Goal: Task Accomplishment & Management: Use online tool/utility

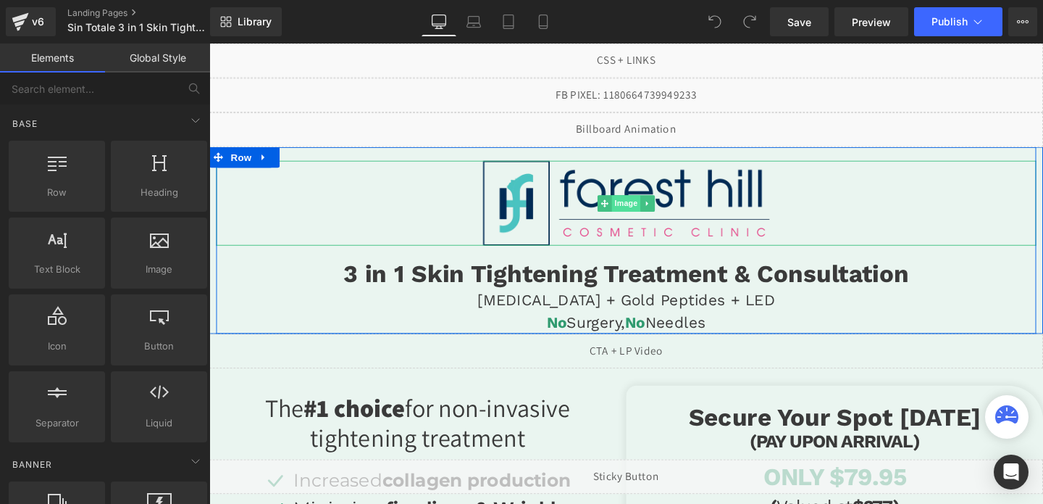
click at [643, 208] on span "Image" at bounding box center [647, 211] width 30 height 17
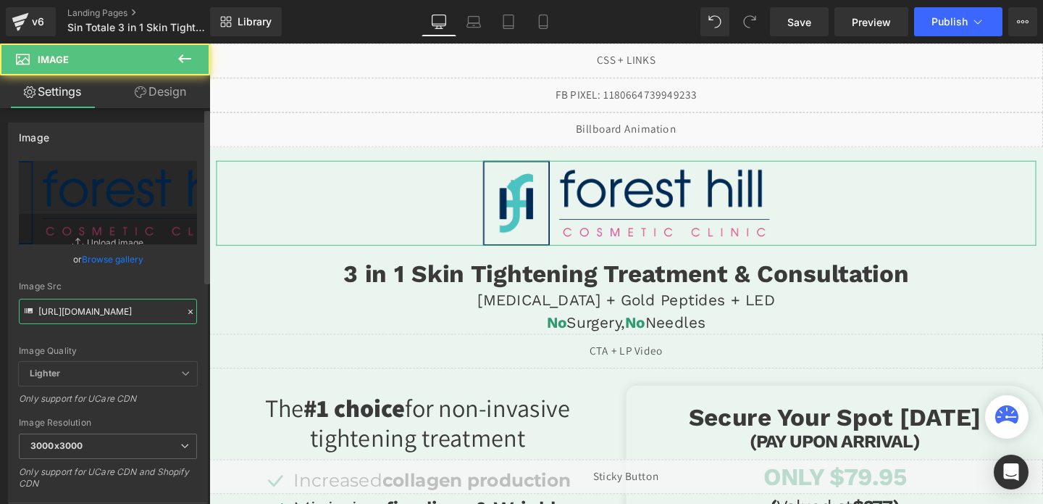
click at [93, 314] on input "https://cdn.shopify.com/s/files/1/0738/7430/9416/files/logo-transparent-1_3000x…" at bounding box center [108, 310] width 178 height 25
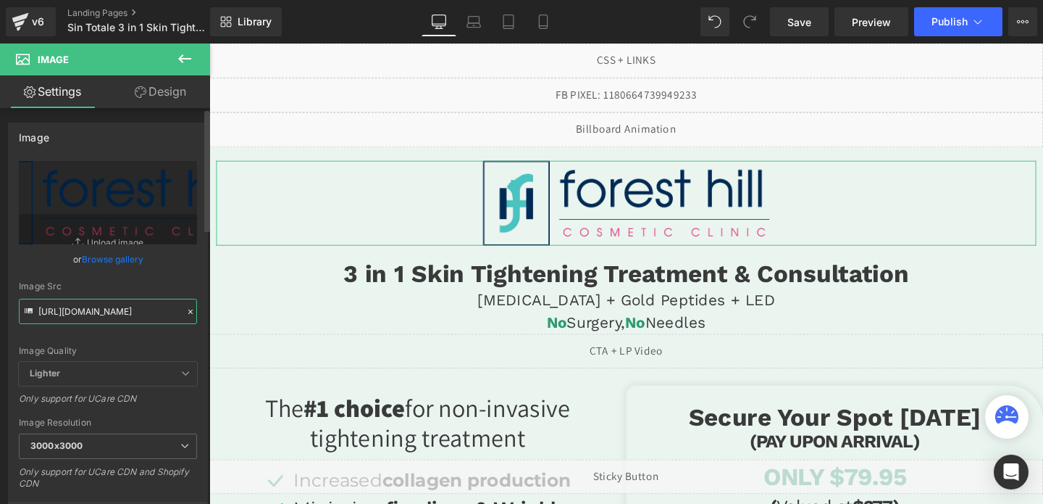
click at [93, 314] on input "https://cdn.shopify.com/s/files/1/0738/7430/9416/files/logo-transparent-1_3000x…" at bounding box center [108, 310] width 178 height 25
paste input "ucarecdn.com/a76bbd85-758c-4601-a1da-0495f857746c/-/format/auto/-/preview/3000x…"
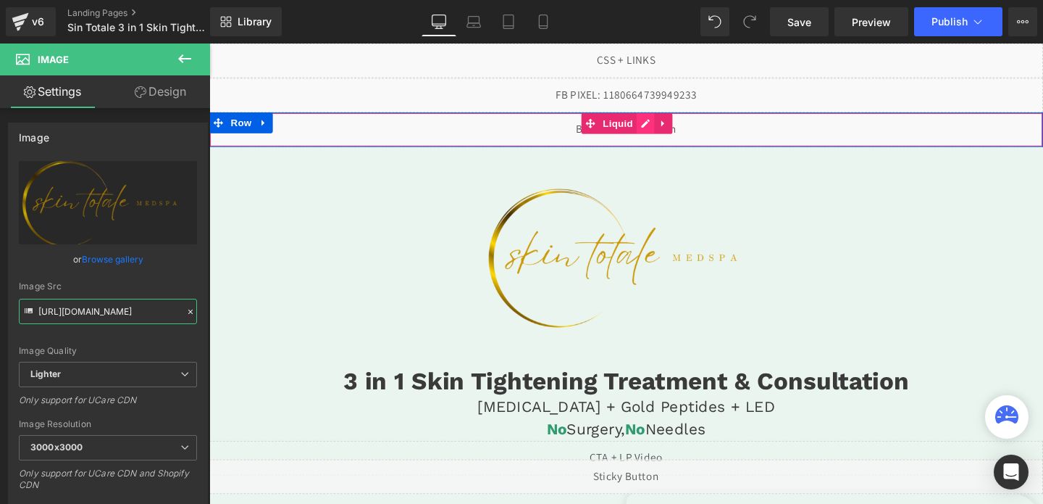
click at [665, 124] on div "Liquid" at bounding box center [647, 134] width 877 height 36
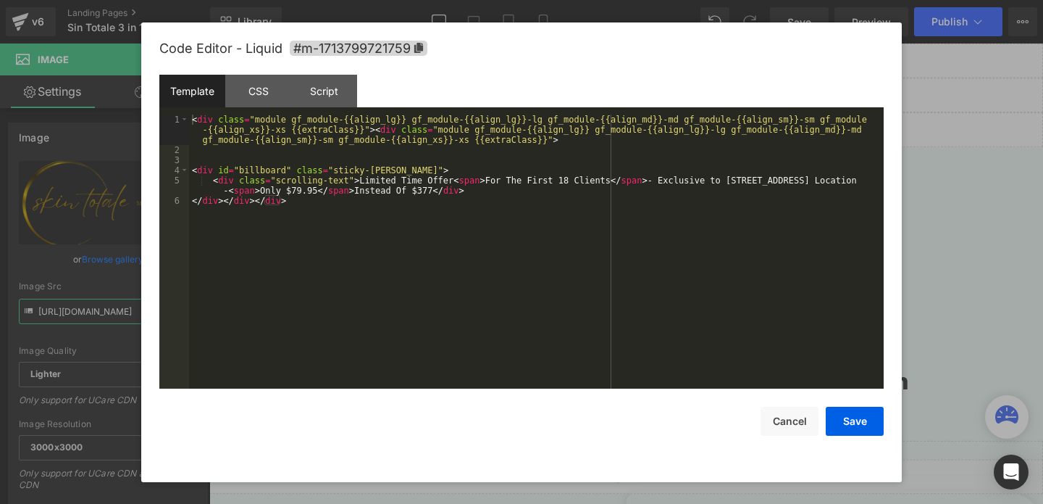
type input "[URL][DOMAIN_NAME]"
drag, startPoint x: 658, startPoint y: 178, endPoint x: 829, endPoint y: 178, distance: 171.0
click at [829, 178] on div "< div class = "module gf_module-{{align_lg}} gf_module-{{align_lg}}-lg gf_modul…" at bounding box center [536, 271] width 695 height 314
click at [263, 188] on div "< div class = "module gf_module-{{align_lg}} gf_module-{{align_lg}}-lg gf_modul…" at bounding box center [536, 271] width 695 height 314
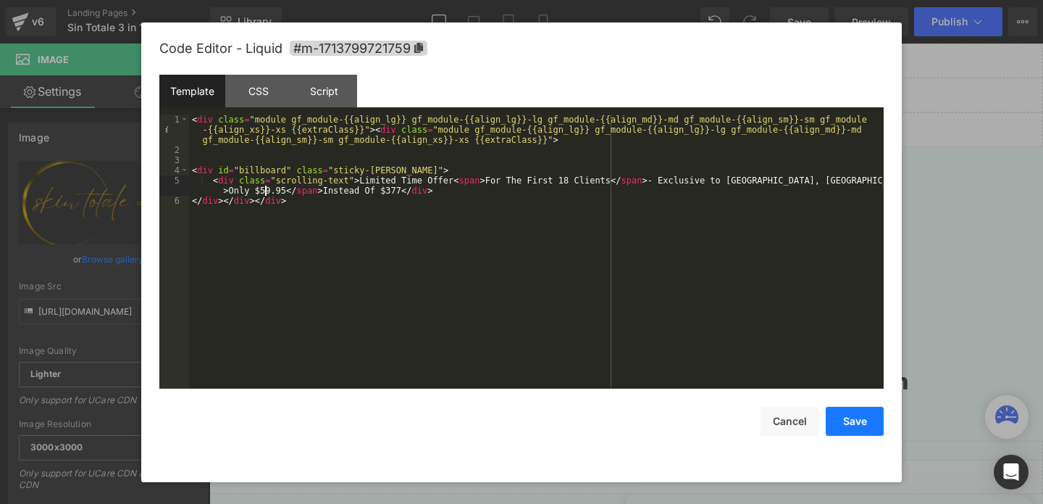
click at [843, 417] on button "Save" at bounding box center [855, 420] width 58 height 29
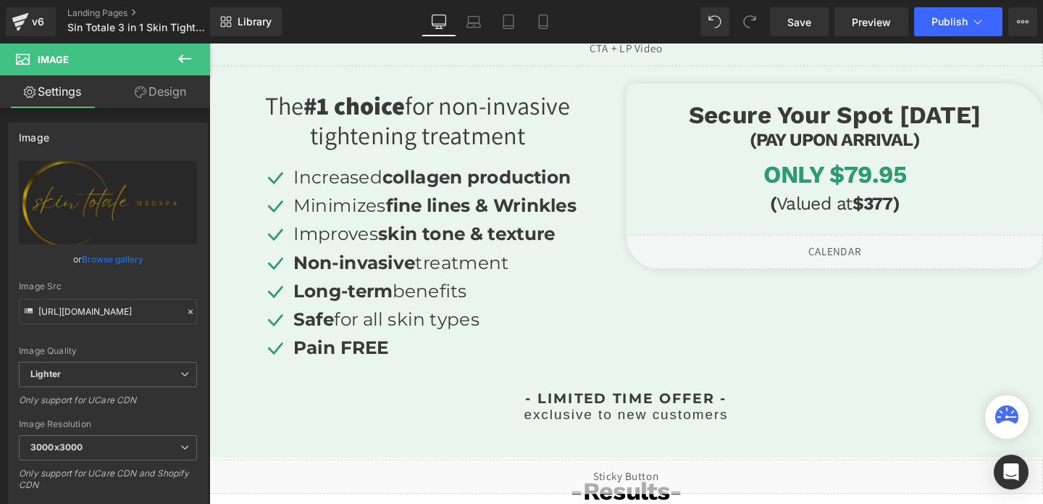
scroll to position [496, 0]
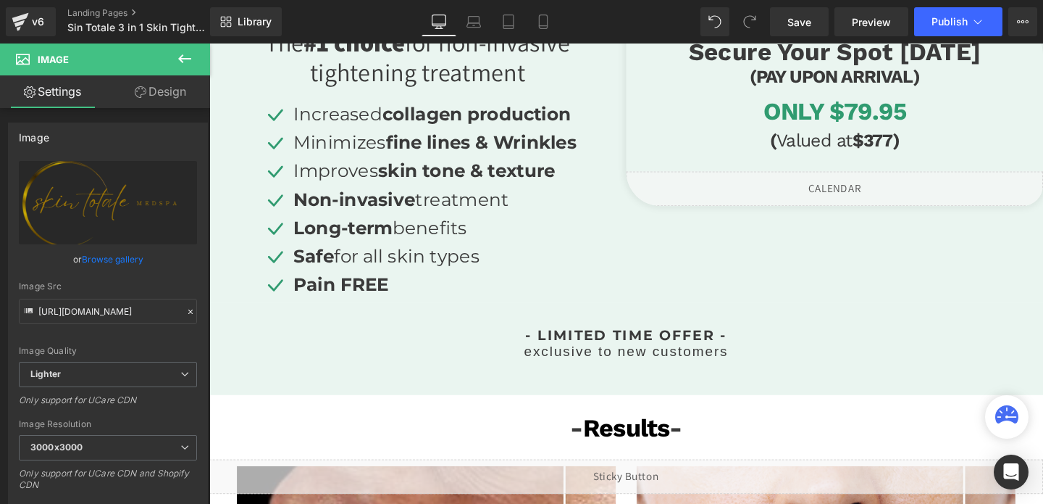
click at [901, 192] on div "Liquid" at bounding box center [867, 196] width 438 height 36
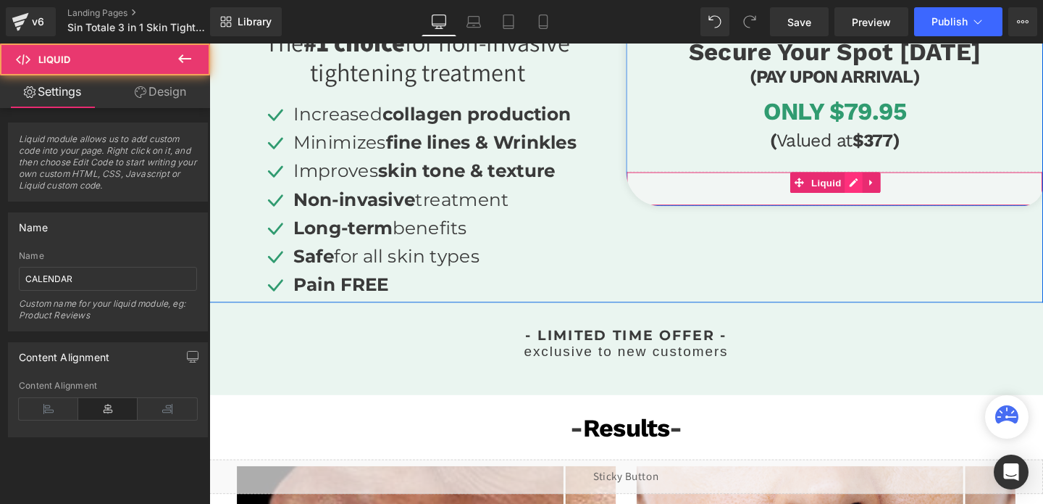
click at [879, 193] on div "Liquid" at bounding box center [867, 196] width 438 height 36
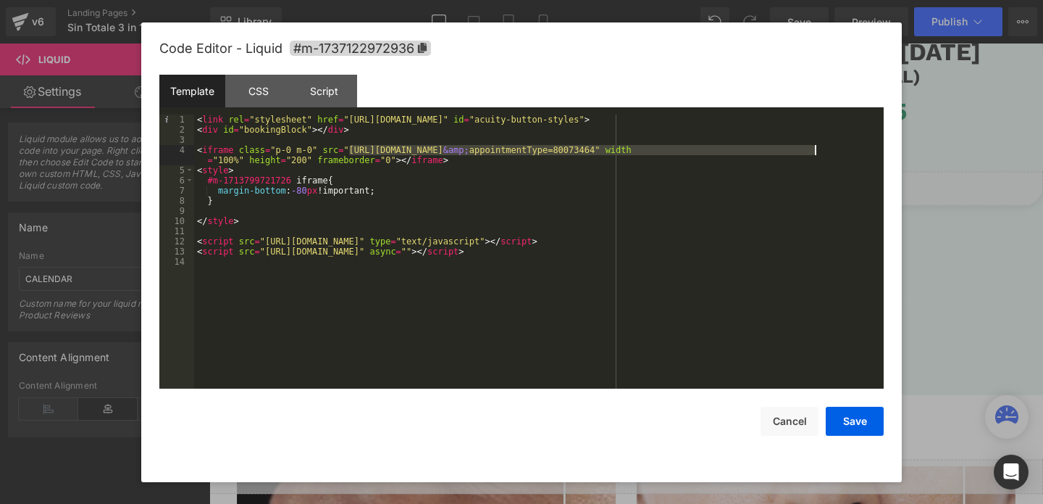
drag, startPoint x: 350, startPoint y: 148, endPoint x: 815, endPoint y: 149, distance: 465.1
click at [815, 149] on div "< link rel = "stylesheet" href = "https://embed.acuityscheduling.com/embed/butt…" at bounding box center [539, 261] width 690 height 294
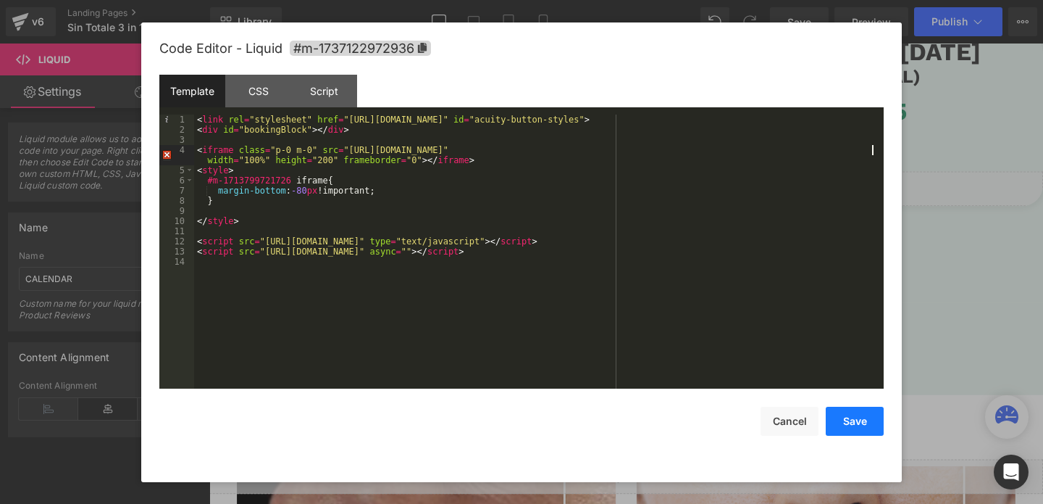
click at [850, 417] on button "Save" at bounding box center [855, 420] width 58 height 29
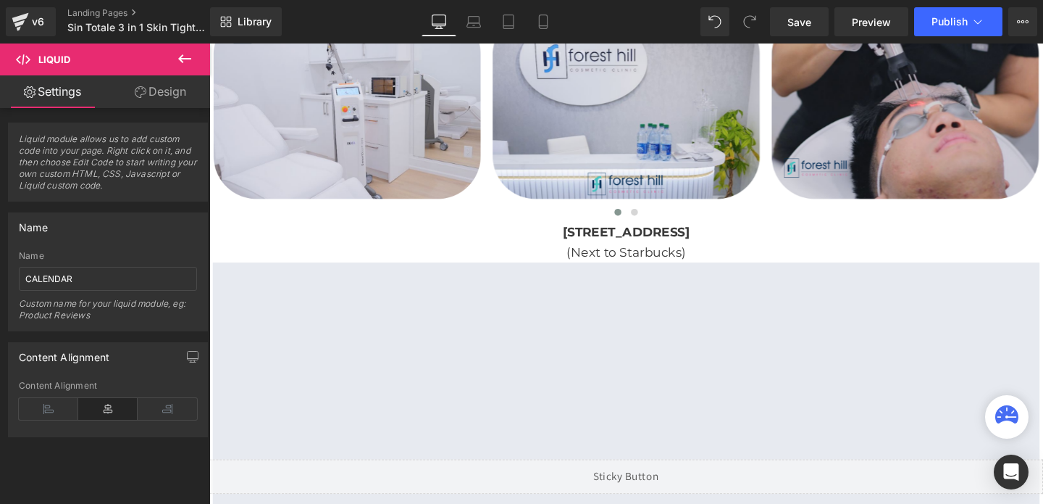
scroll to position [2788, 0]
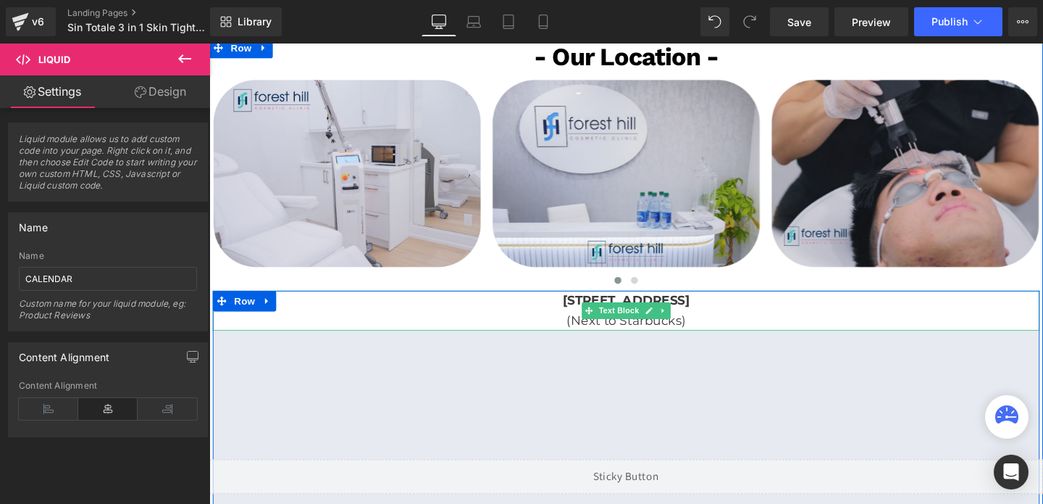
click at [596, 320] on p "446 Spadina Rd, Toronto, ON M5P 2W4, Canadá" at bounding box center [647, 313] width 869 height 21
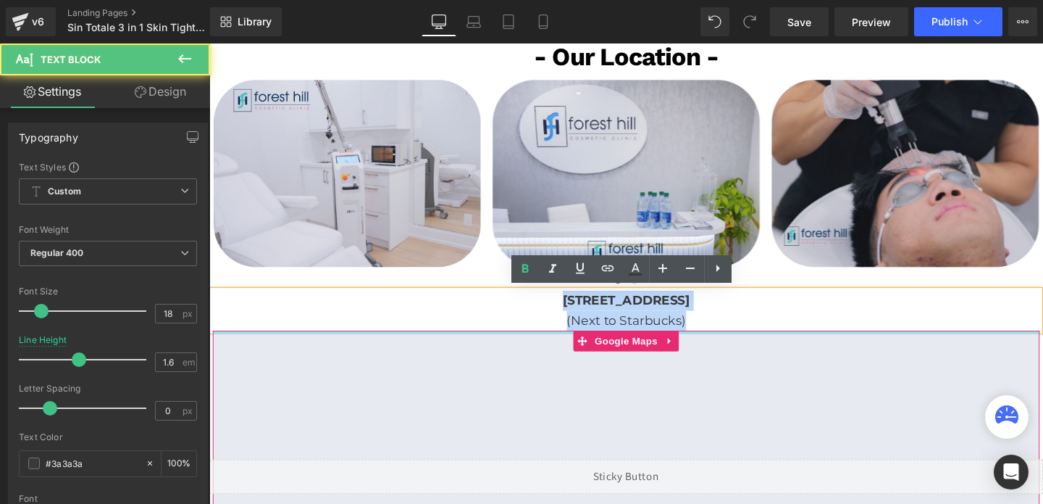
drag, startPoint x: 483, startPoint y: 311, endPoint x: 754, endPoint y: 344, distance: 273.0
click at [754, 344] on div "446 Spadina Rd, Toronto, ON M5P 2W4, Canadá (Next to Starbucks) Text Block Goog…" at bounding box center [647, 469] width 869 height 332
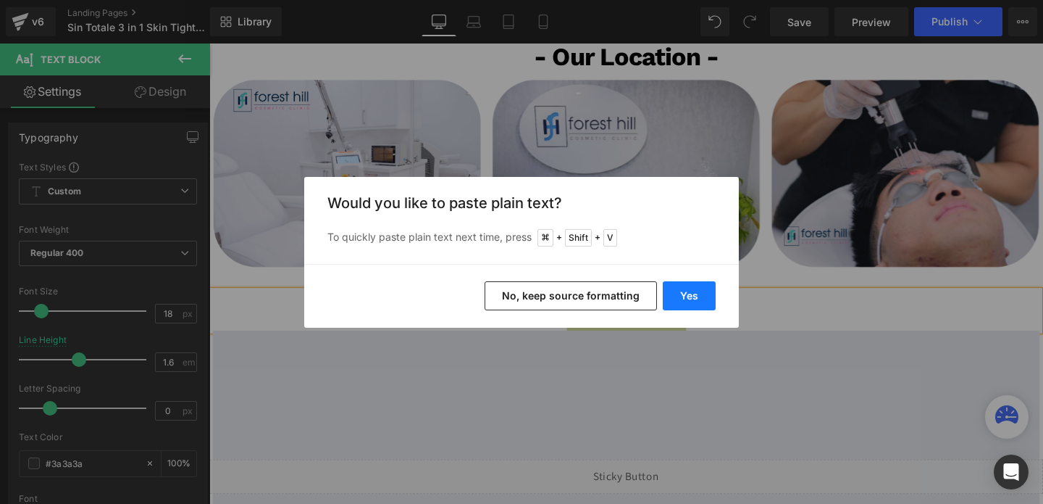
click at [689, 292] on button "Yes" at bounding box center [689, 295] width 53 height 29
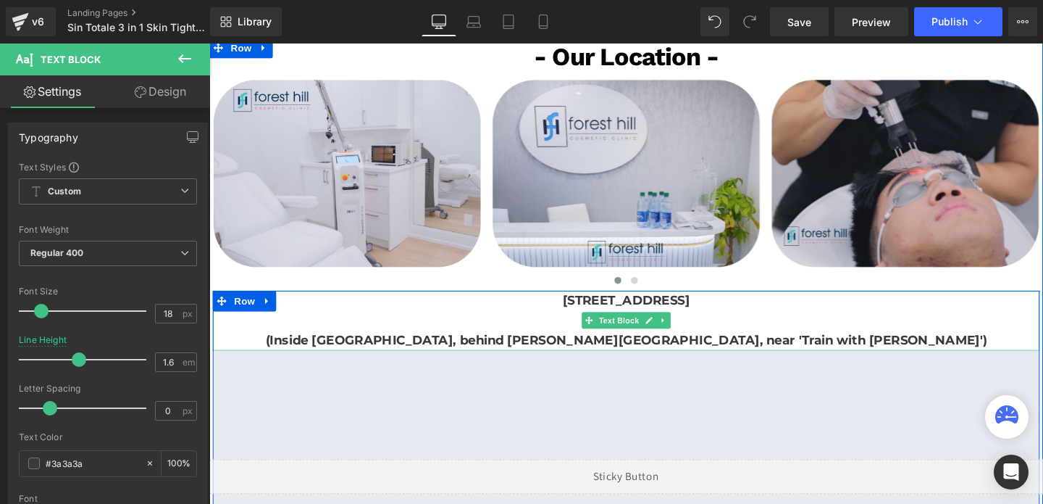
click at [296, 353] on p "(Inside [GEOGRAPHIC_DATA], behind [PERSON_NAME][GEOGRAPHIC_DATA], near 'Train w…" at bounding box center [647, 355] width 869 height 21
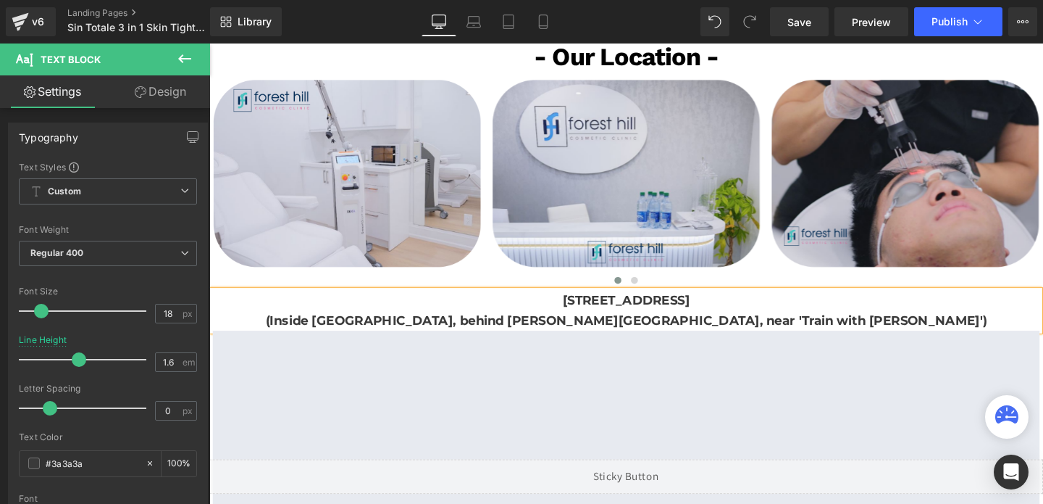
click at [592, 331] on b "(Inside [GEOGRAPHIC_DATA], behind [PERSON_NAME][GEOGRAPHIC_DATA], near 'Train w…" at bounding box center [648, 334] width 759 height 16
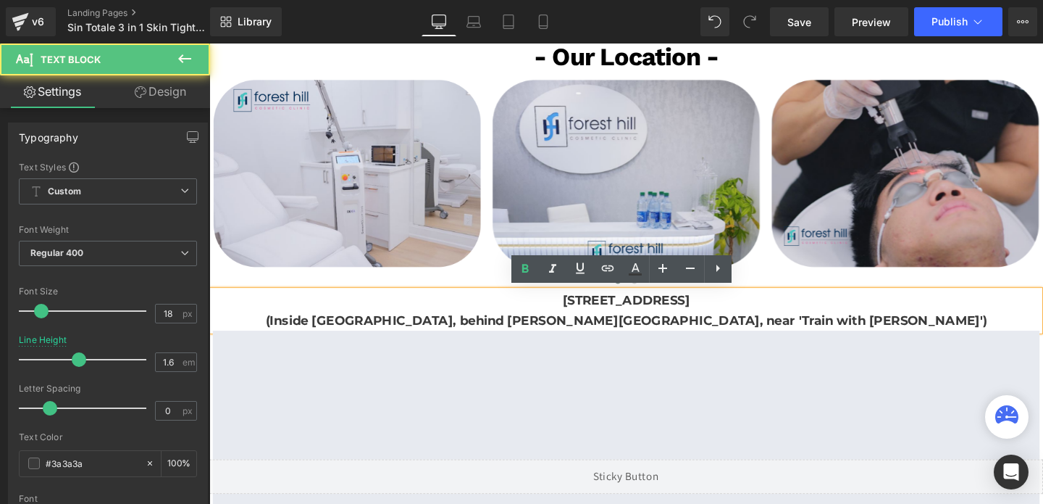
click at [592, 331] on b "(Inside [GEOGRAPHIC_DATA], behind [PERSON_NAME][GEOGRAPHIC_DATA], near 'Train w…" at bounding box center [648, 334] width 759 height 16
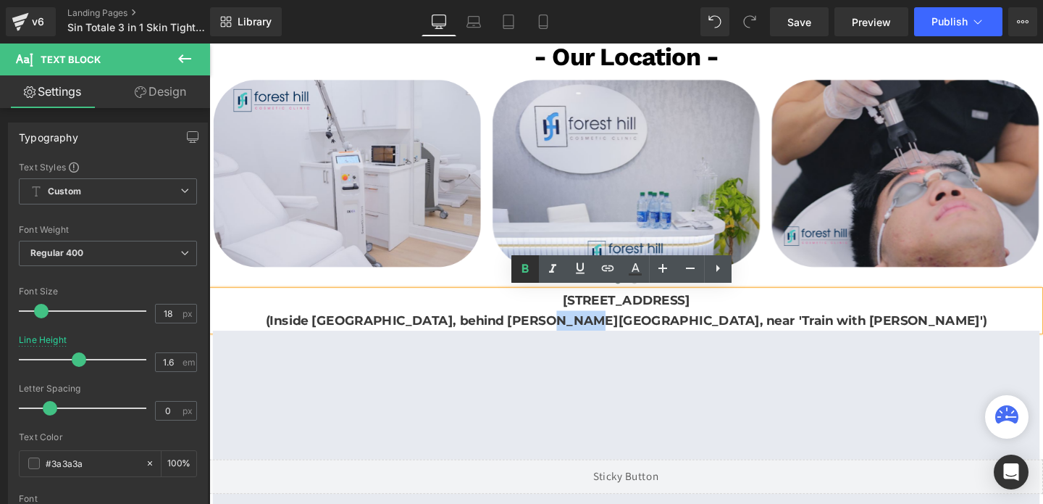
click at [533, 277] on link at bounding box center [525, 269] width 28 height 28
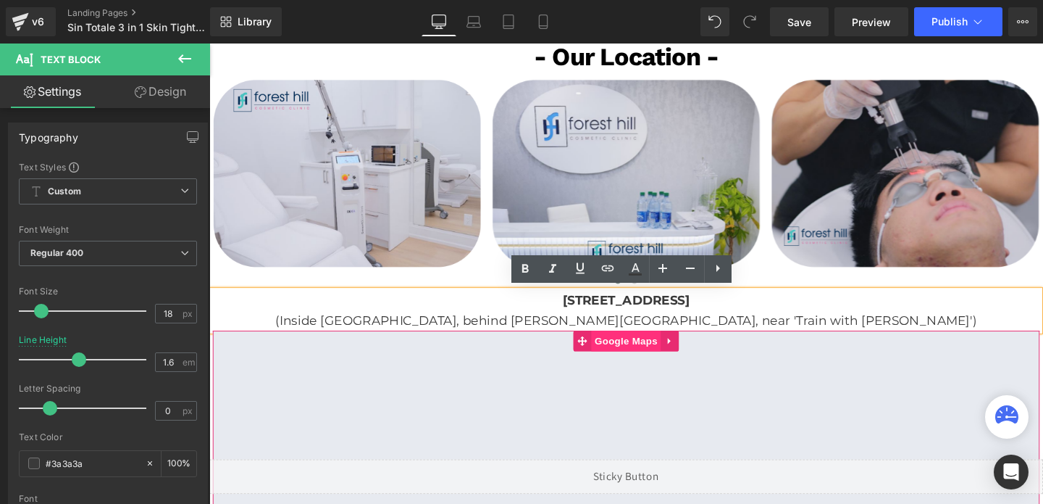
click at [653, 359] on span "Google Maps" at bounding box center [647, 356] width 73 height 22
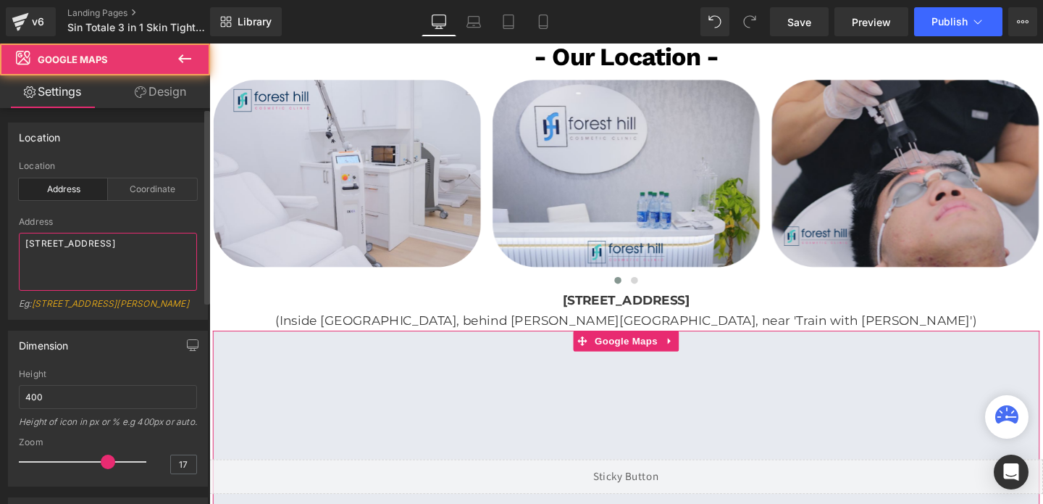
click at [69, 247] on textarea "446 Spadina Rd, Toronto, ON M5P 2W4, Canadá" at bounding box center [108, 262] width 178 height 58
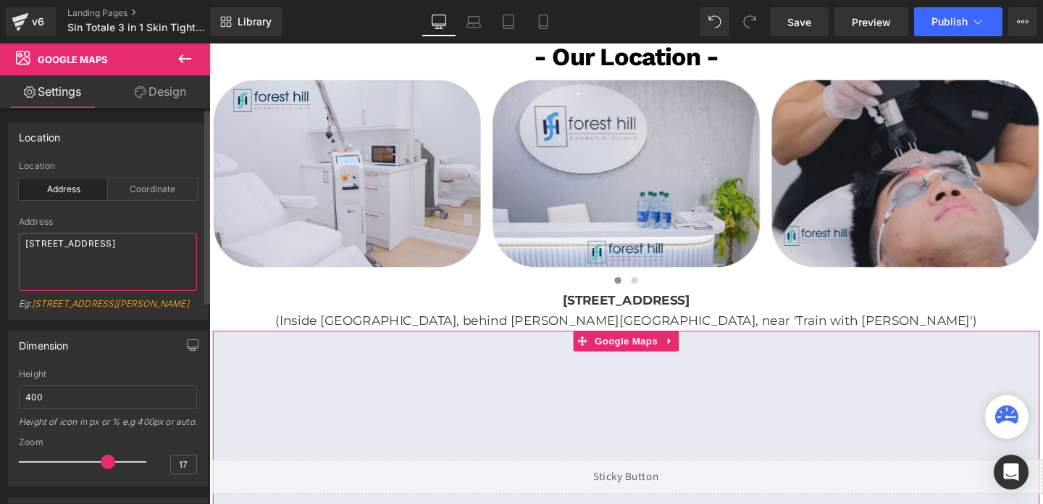
click at [69, 247] on textarea "446 Spadina Rd, Toronto, ON M5P 2W4, Canadá" at bounding box center [108, 262] width 178 height 58
paste textarea "[STREET_ADDRESS]"
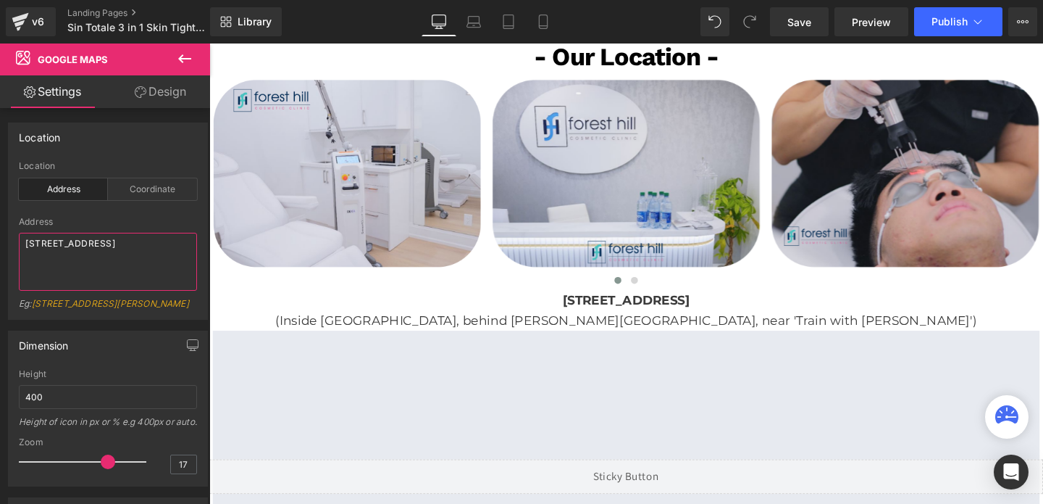
type textarea "[STREET_ADDRESS]"
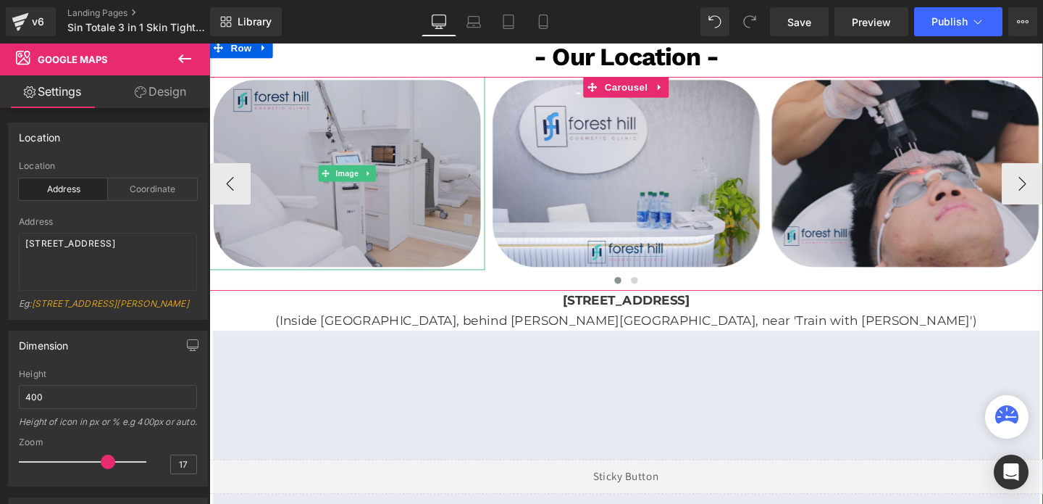
click at [385, 145] on img at bounding box center [354, 179] width 290 height 203
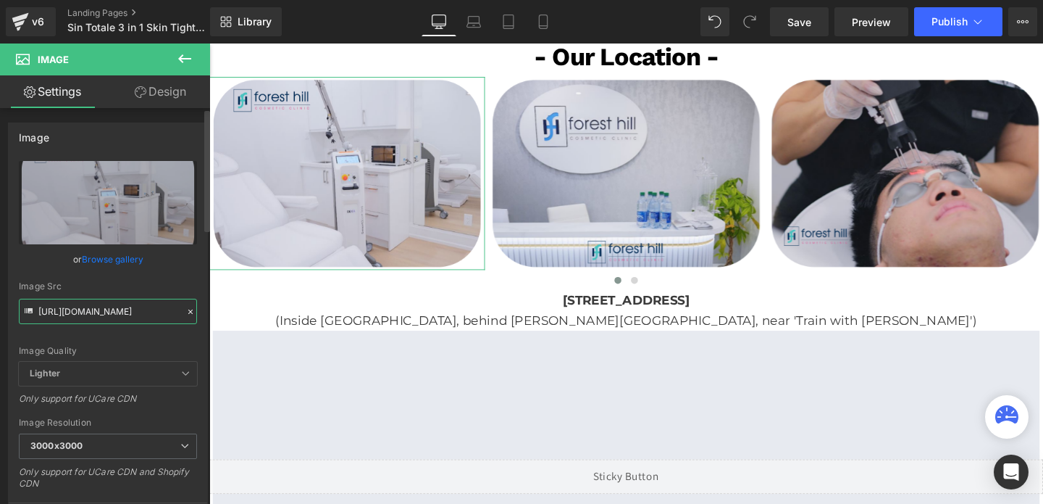
click at [131, 318] on input "https://cdn.shopify.com/s/files/1/0738/7430/9416/files/FH_3000x3000.png?v=17557…" at bounding box center [108, 310] width 178 height 25
paste input "Skin_Totale_3000x3000.png?v=174196093"
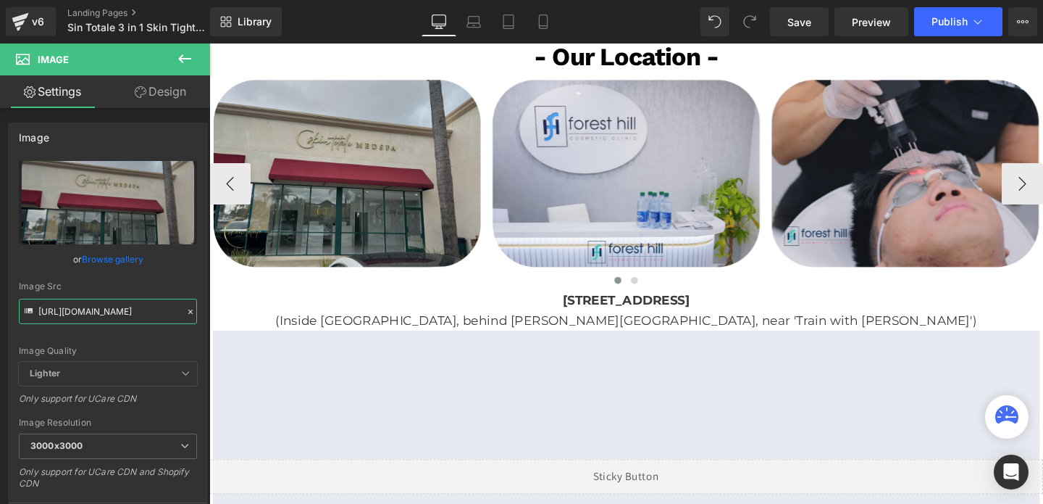
type input "[URL][DOMAIN_NAME]"
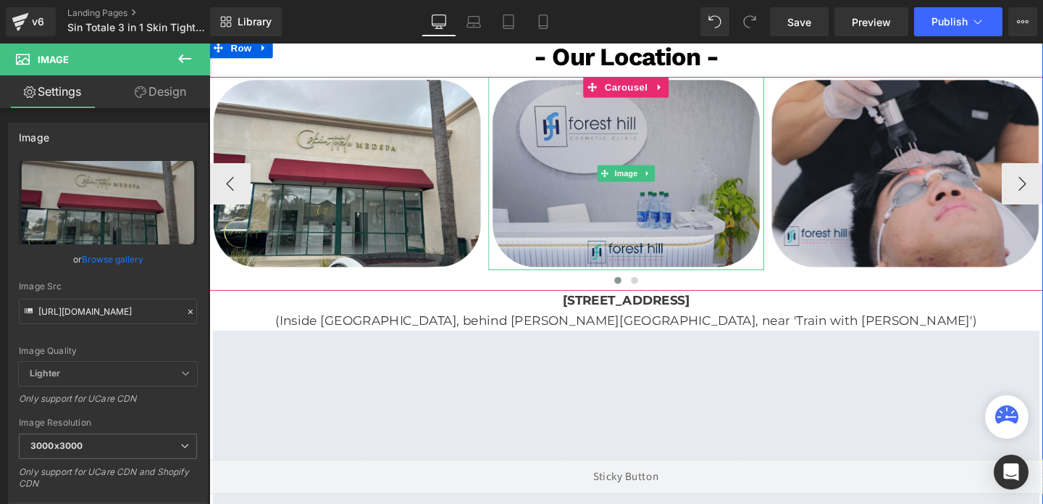
click at [631, 270] on img at bounding box center [648, 179] width 290 height 203
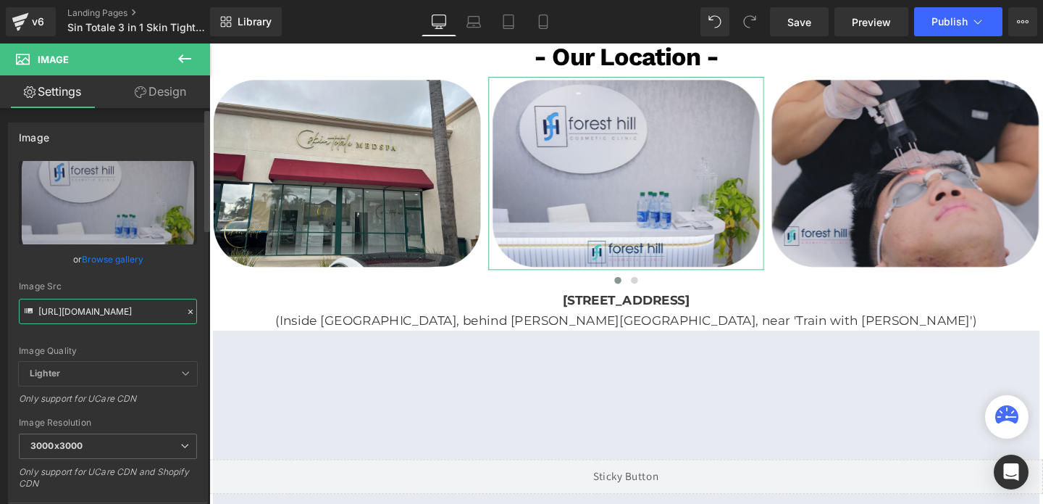
click at [128, 319] on input "https://cdn.shopify.com/s/files/1/0738/7430/9416/files/FH_2_3000x3000.png?v=175…" at bounding box center [108, 310] width 178 height 25
paste input "Skin_Totale_2_3000x3000.png?v=1741960936"
type input "[URL][DOMAIN_NAME]"
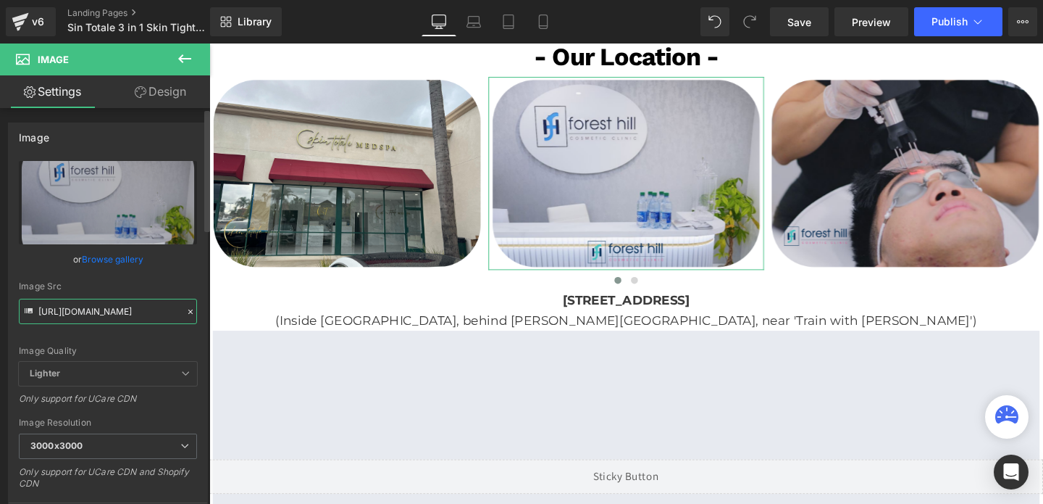
scroll to position [0, 285]
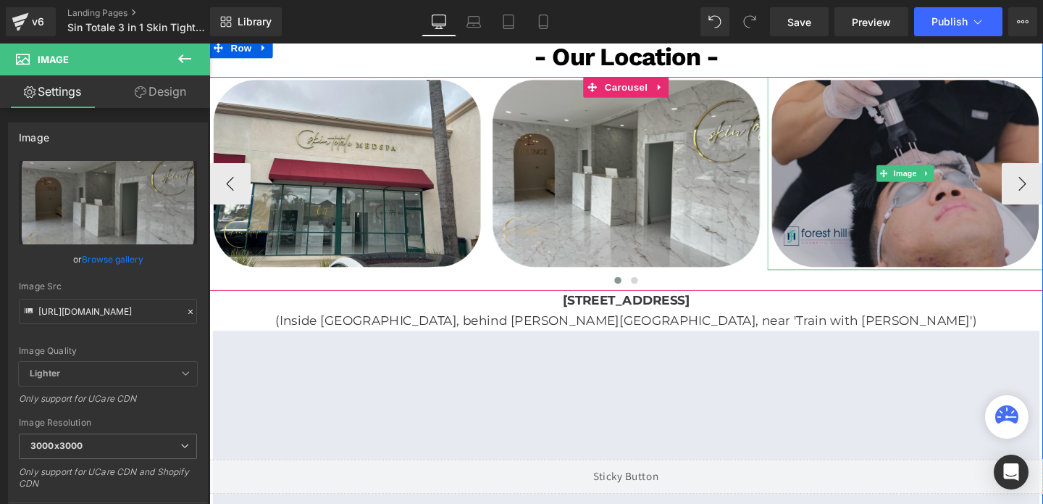
click at [895, 156] on img at bounding box center [941, 179] width 290 height 203
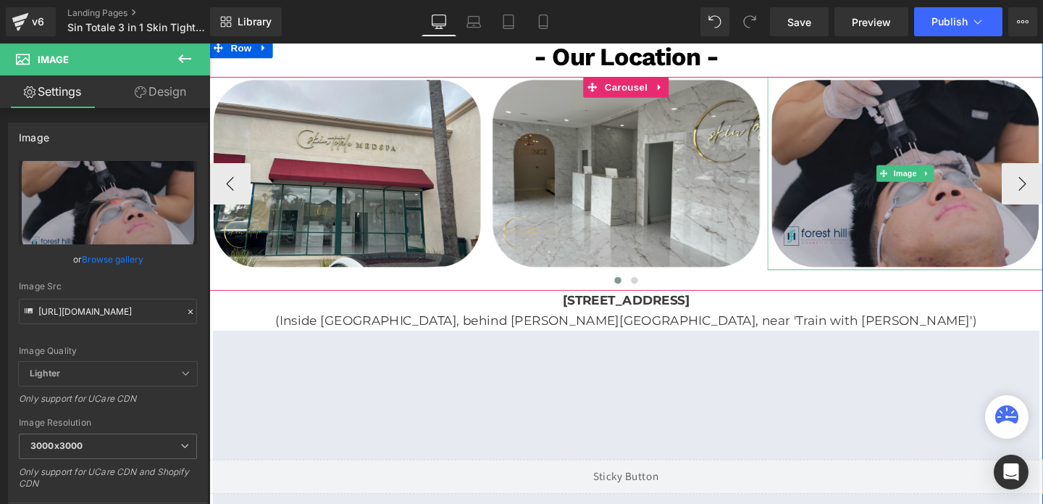
click at [892, 149] on img at bounding box center [941, 179] width 290 height 203
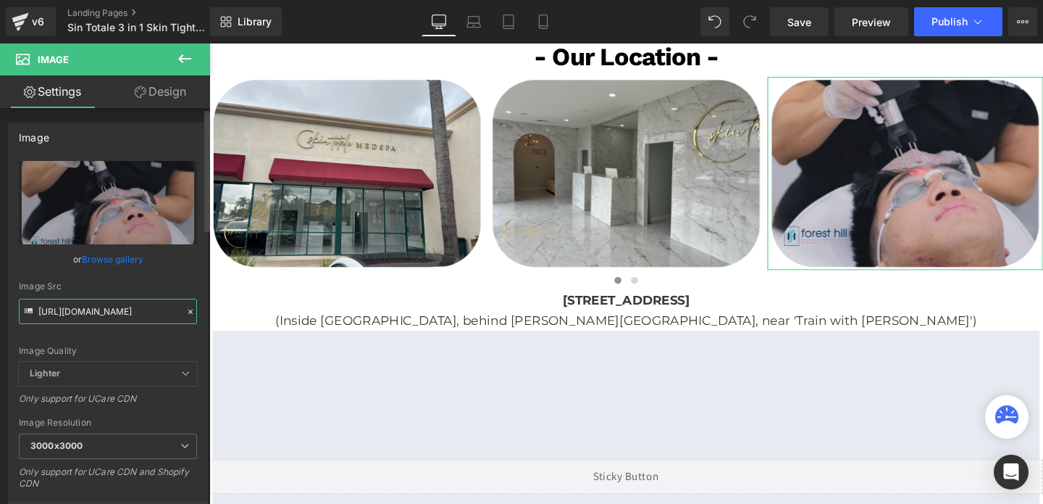
click at [125, 314] on input "https://cdn.shopify.com/s/files/1/0738/7430/9416/files/FH_3_3000x3000.png?v=175…" at bounding box center [108, 310] width 178 height 25
paste input "Skin_Totale_3_3000x3000.png?v=1741960936"
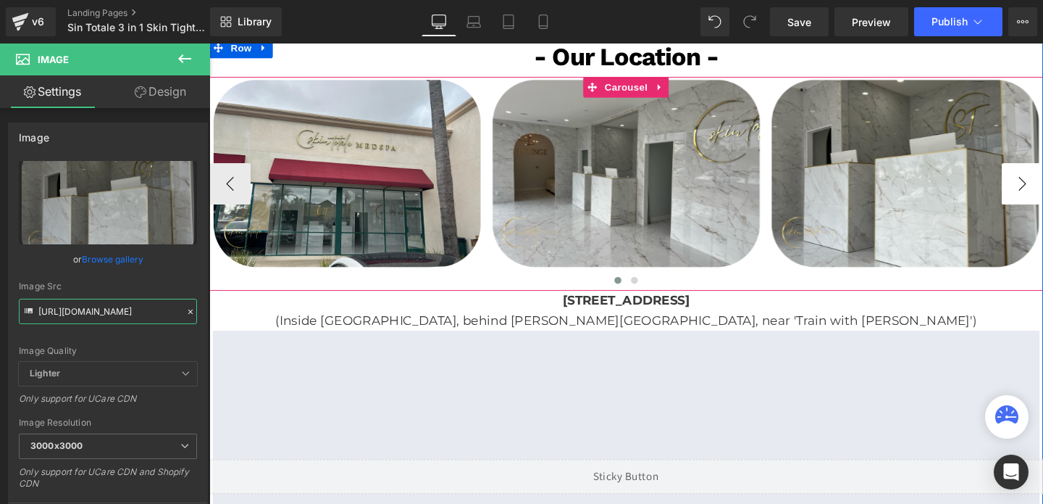
type input "[URL][DOMAIN_NAME]"
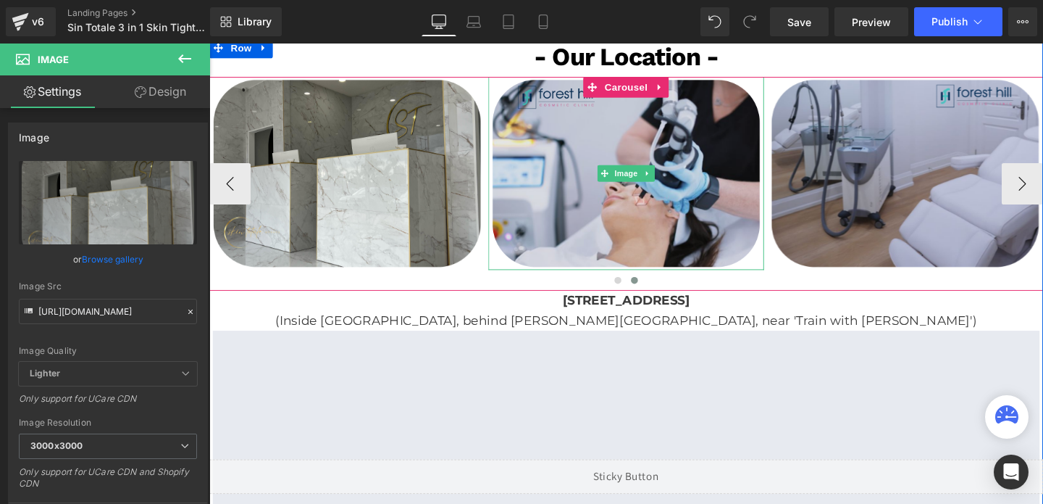
click at [638, 203] on img at bounding box center [648, 179] width 290 height 203
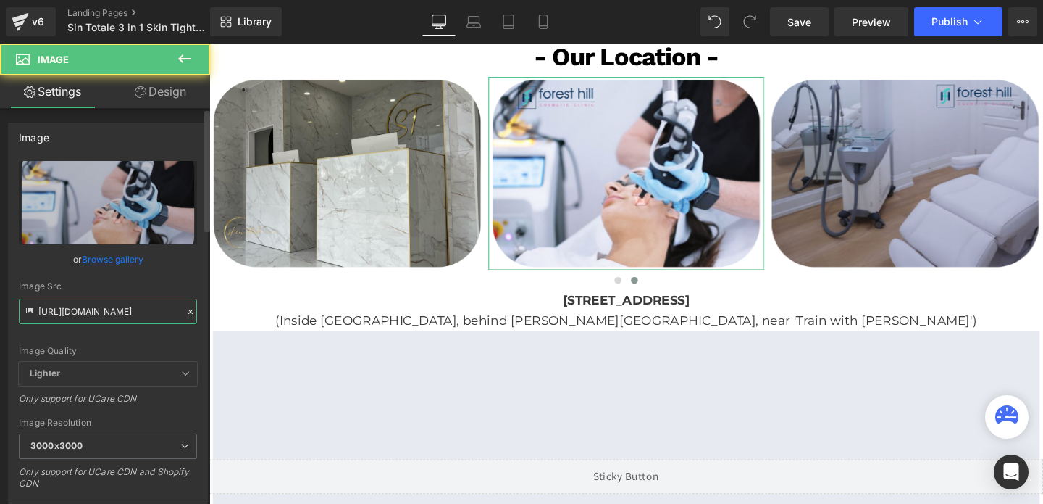
click at [146, 308] on input "https://cdn.shopify.com/s/files/1/0738/7430/9416/files/FH_4_3000x3000.png?v=175…" at bounding box center [108, 310] width 178 height 25
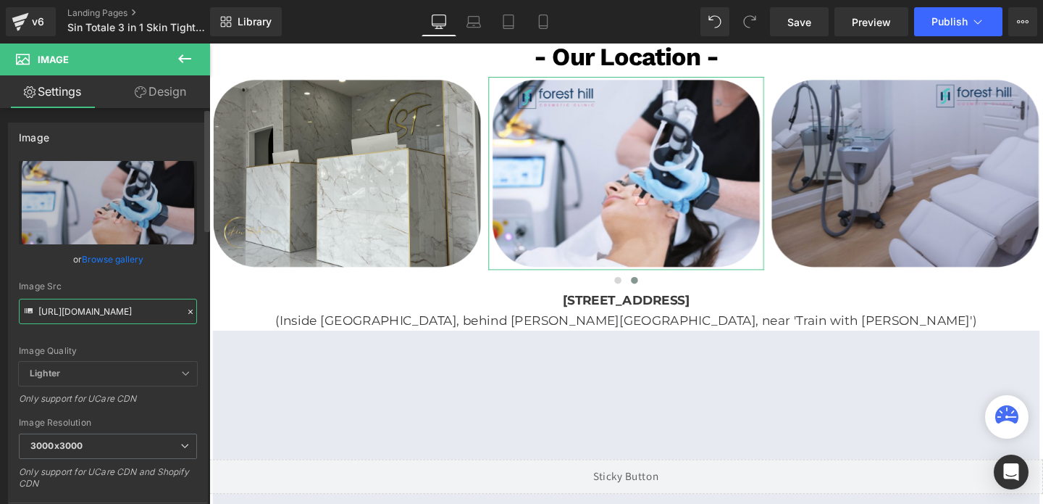
click at [146, 308] on input "https://cdn.shopify.com/s/files/1/0738/7430/9416/files/FH_4_3000x3000.png?v=175…" at bounding box center [108, 310] width 178 height 25
paste input "Skin_Totale_4_3000x3000.png?v=1741960937"
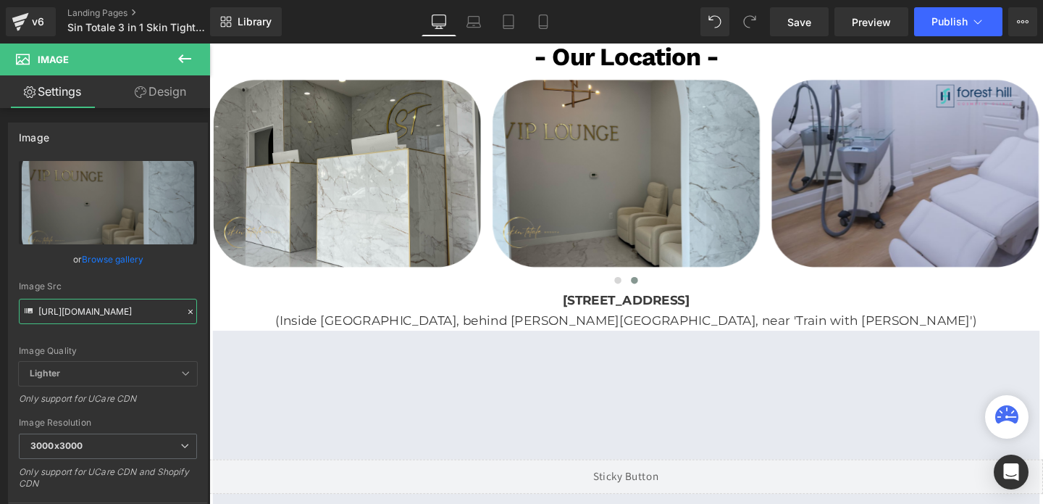
type input "[URL][DOMAIN_NAME]"
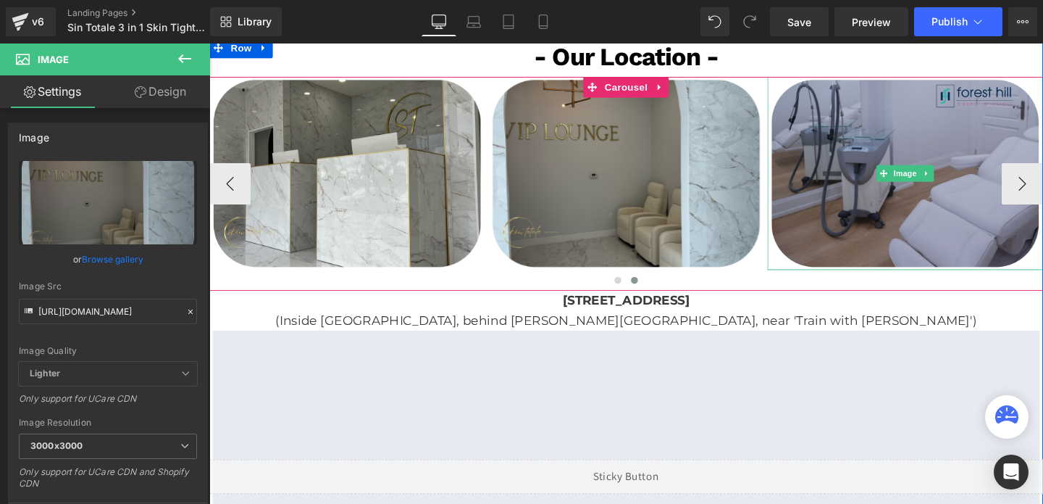
click at [856, 147] on img at bounding box center [941, 179] width 290 height 203
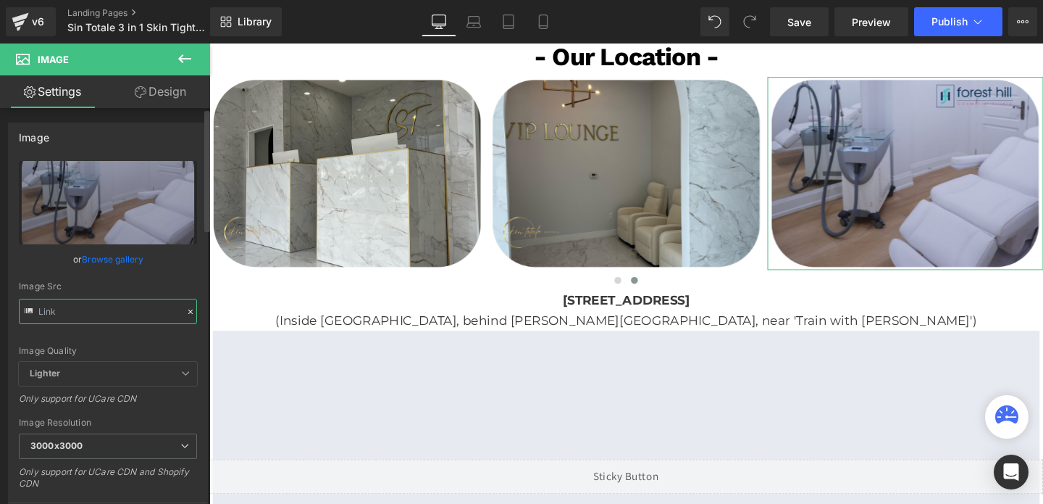
click at [109, 309] on input "text" at bounding box center [108, 310] width 178 height 25
paste input "Skin_Totale_5_3000x3000.png?v=1741960936"
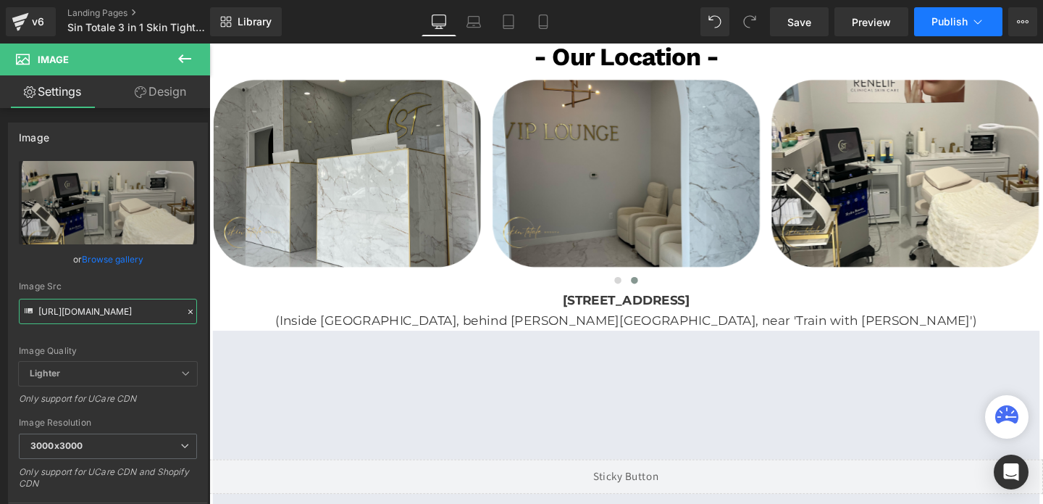
type input "[URL][DOMAIN_NAME]"
click at [946, 30] on button "Publish" at bounding box center [958, 21] width 88 height 29
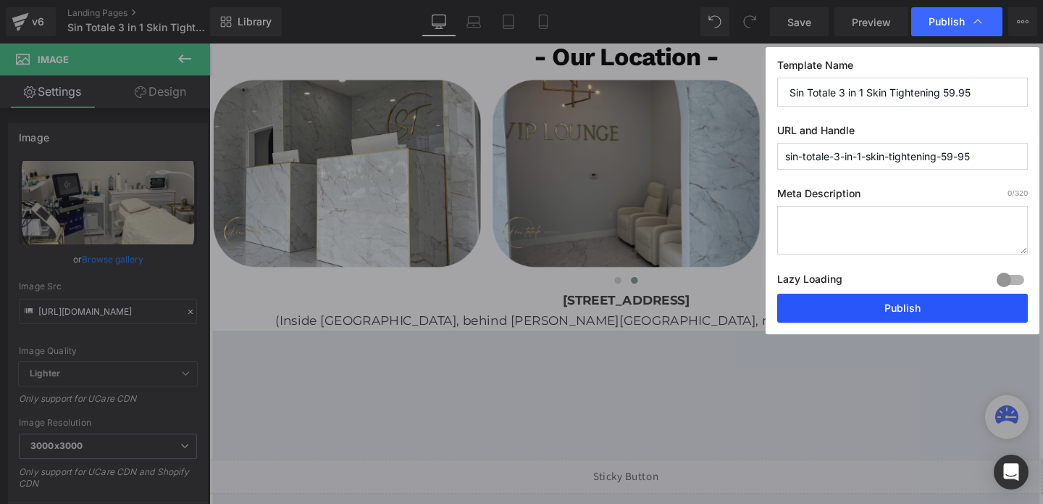
click at [835, 303] on button "Publish" at bounding box center [902, 307] width 251 height 29
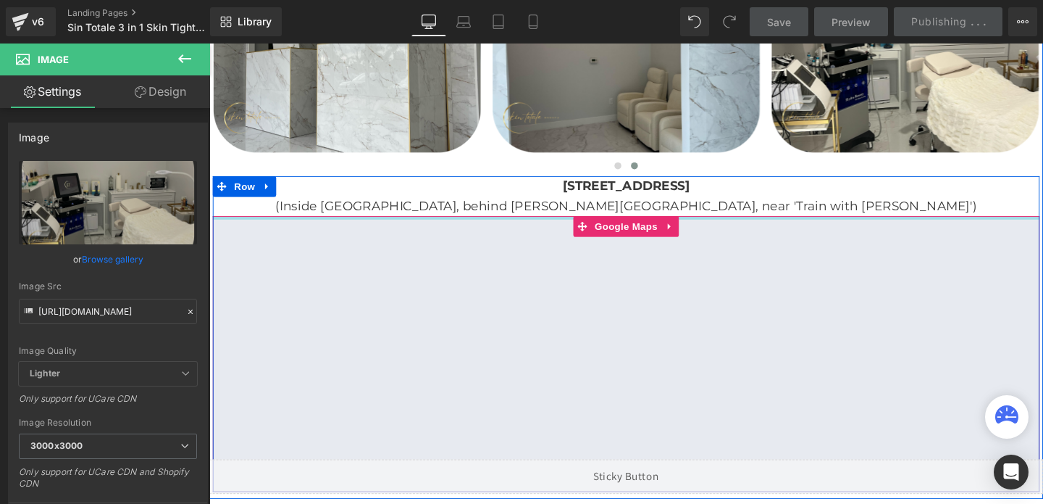
scroll to position [2960, 0]
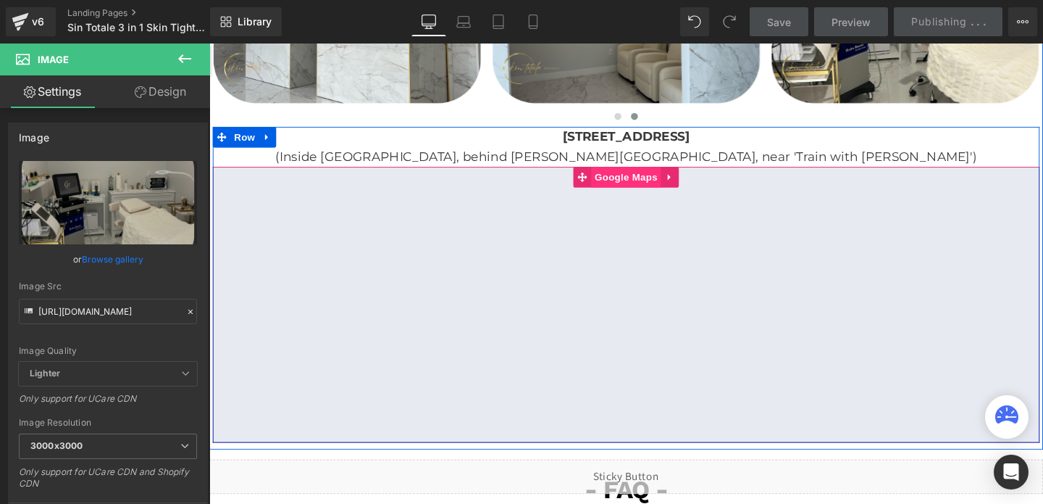
click at [638, 179] on span "Google Maps" at bounding box center [647, 184] width 73 height 22
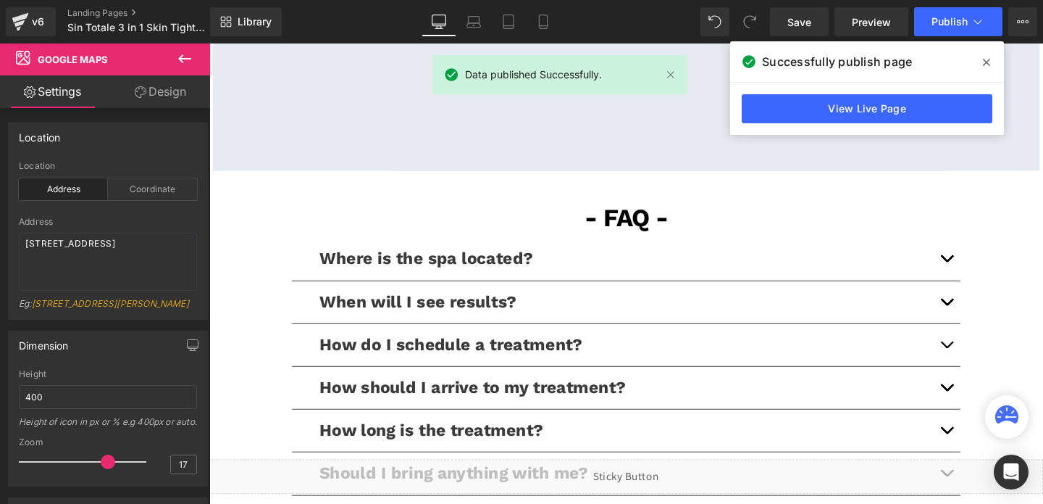
scroll to position [3254, 0]
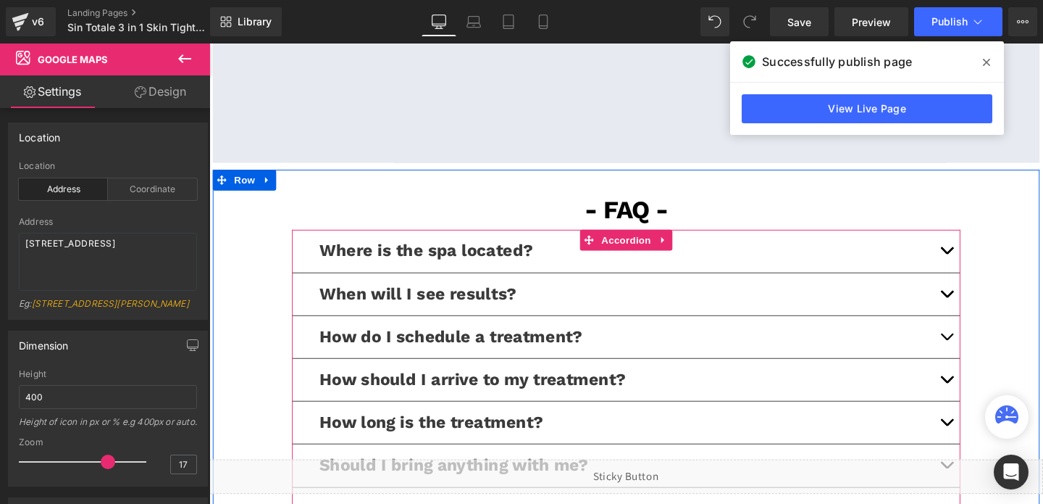
click at [982, 261] on button "button" at bounding box center [984, 261] width 29 height 44
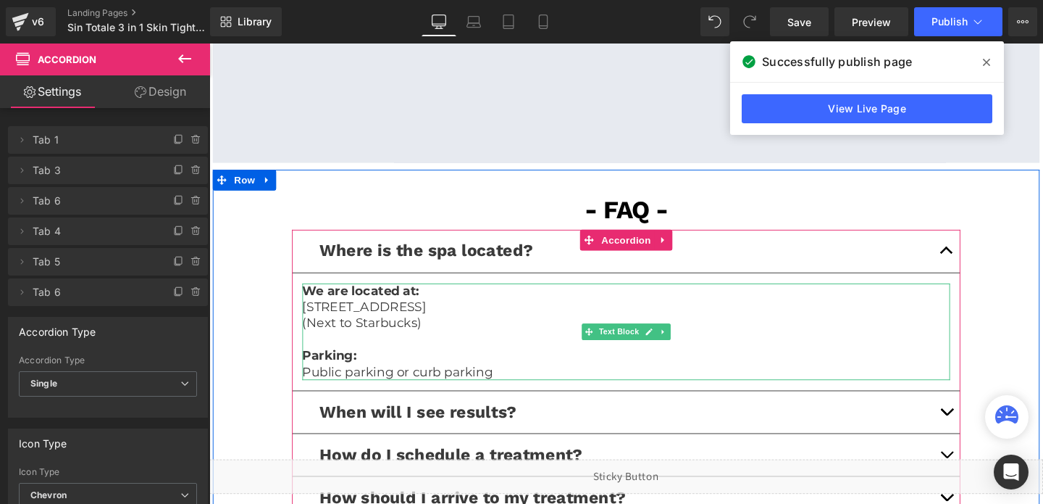
click at [408, 329] on p "(Next to Starbucks)" at bounding box center [647, 337] width 681 height 17
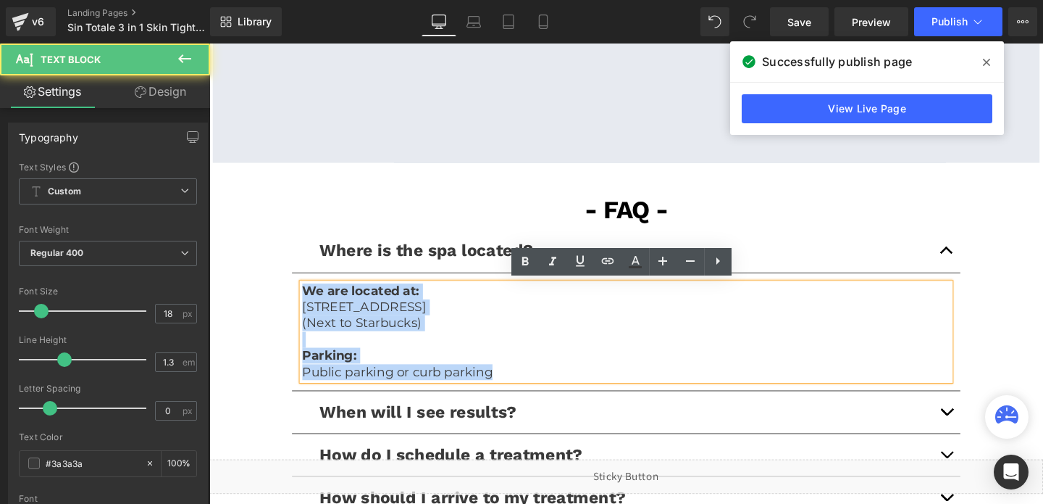
drag, startPoint x: 514, startPoint y: 386, endPoint x: 293, endPoint y: 269, distance: 250.2
click at [293, 269] on div "- FAQ - Text Block Where is the spa located? Text Block We are located at: 446 …" at bounding box center [647, 427] width 869 height 458
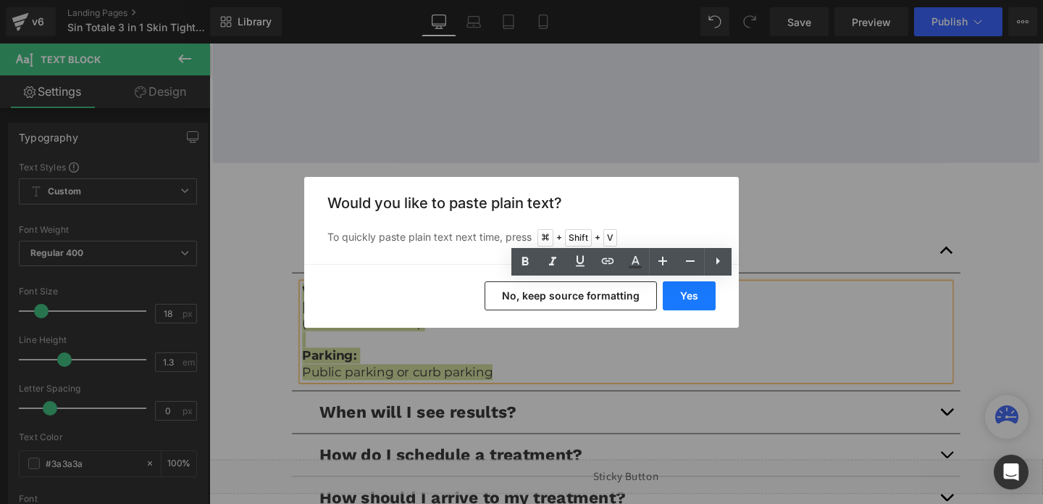
click at [706, 296] on button "Yes" at bounding box center [689, 295] width 53 height 29
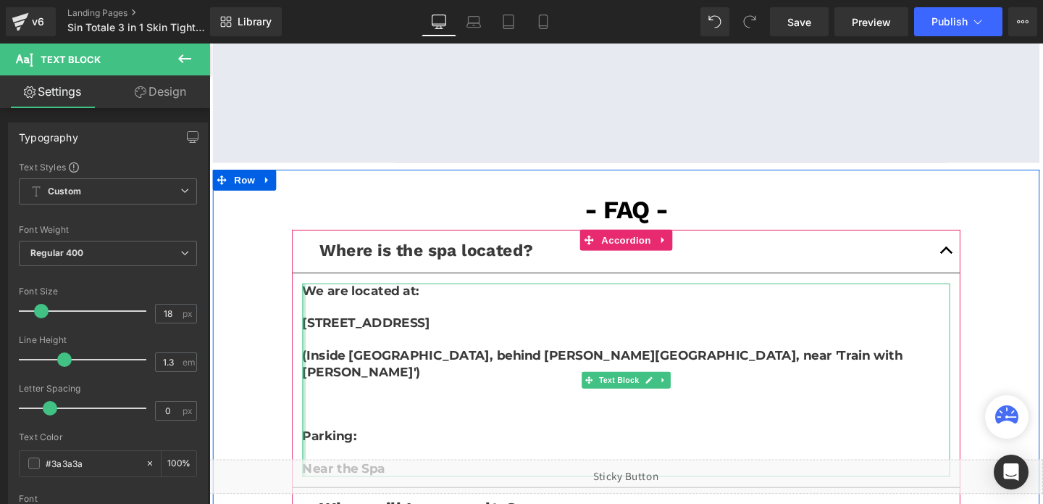
click at [310, 335] on div at bounding box center [309, 398] width 4 height 204
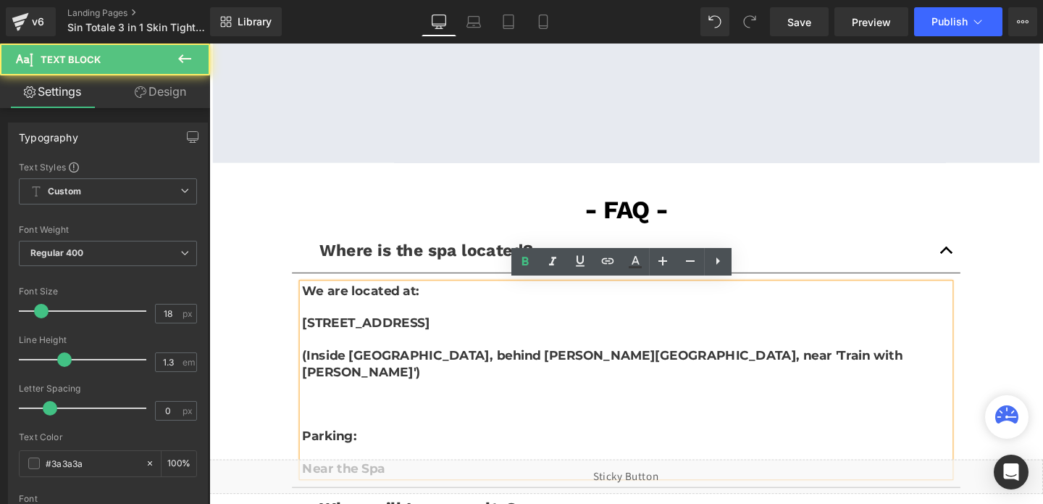
click at [310, 335] on b "[STREET_ADDRESS]" at bounding box center [374, 337] width 134 height 16
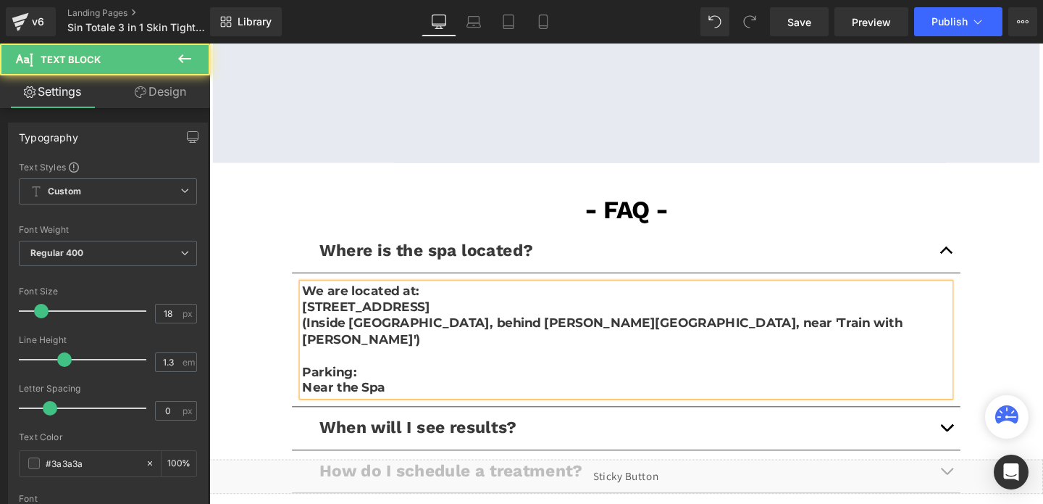
drag, startPoint x: 369, startPoint y: 350, endPoint x: 293, endPoint y: 320, distance: 81.9
click at [293, 320] on div "- FAQ - Text Block Where is the spa located? Text Block We are located at: 309E…" at bounding box center [647, 435] width 869 height 475
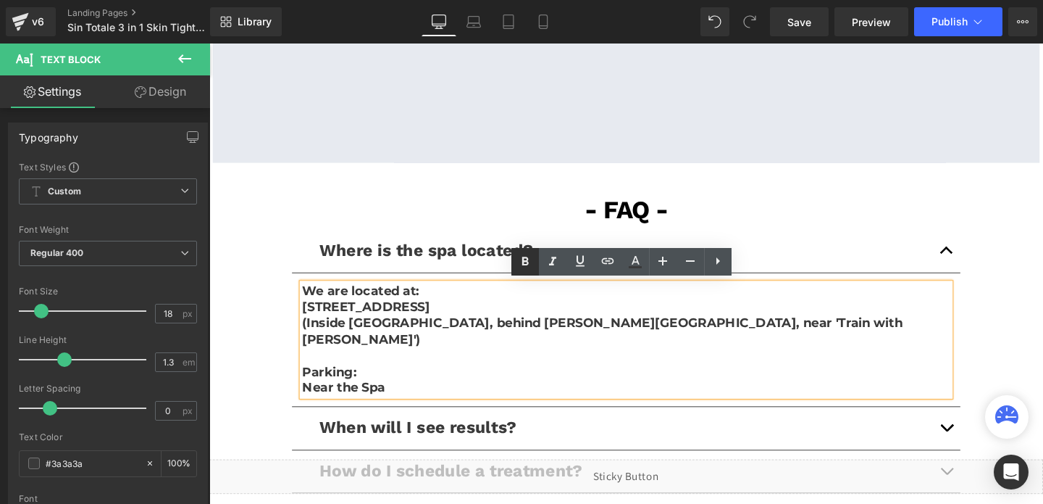
click at [527, 261] on icon at bounding box center [525, 260] width 7 height 9
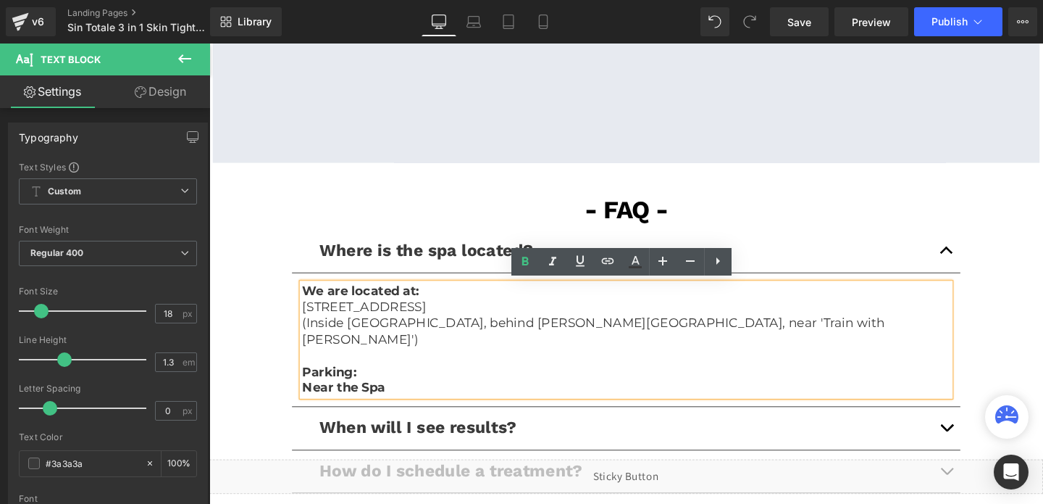
click at [382, 397] on strong "Near the Spa" at bounding box center [350, 405] width 87 height 16
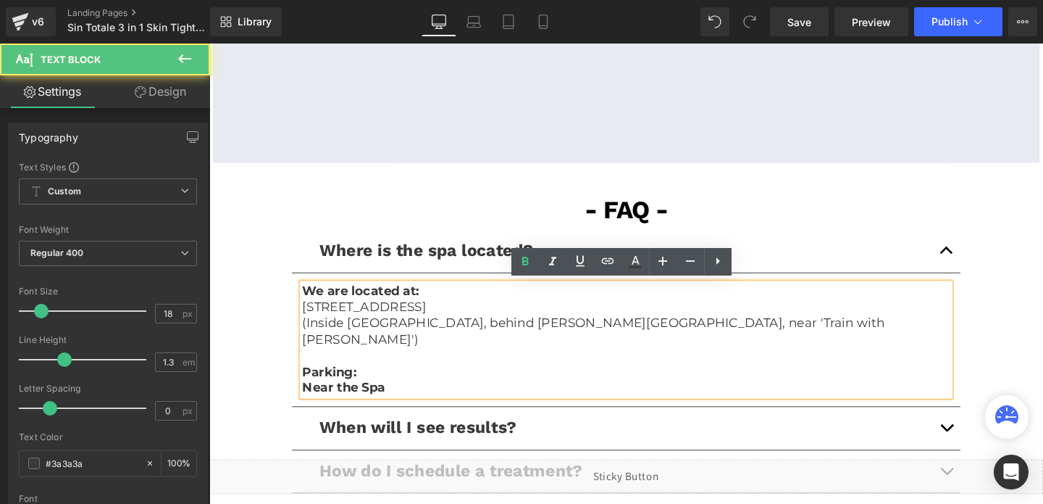
click at [382, 397] on strong "Near the Spa" at bounding box center [350, 405] width 87 height 16
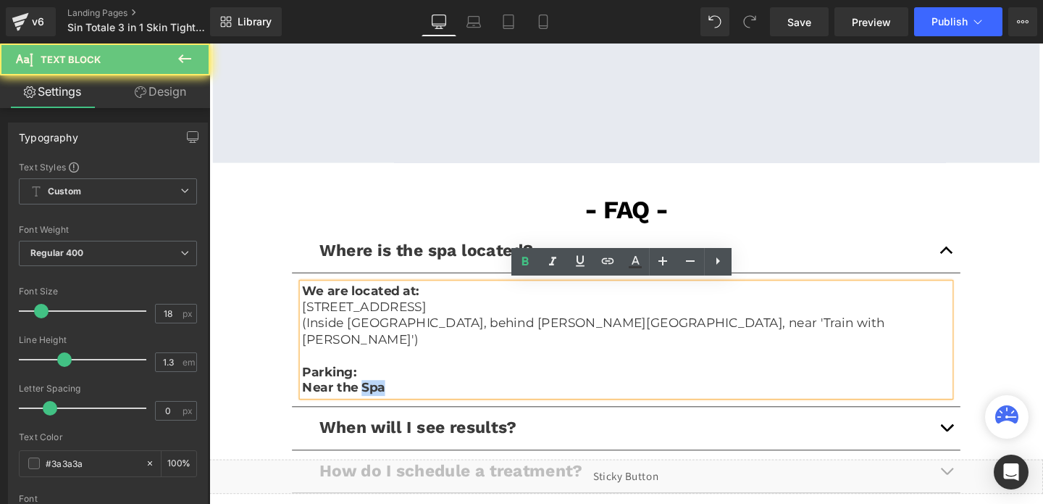
click at [382, 397] on strong "Near the Spa" at bounding box center [350, 405] width 87 height 16
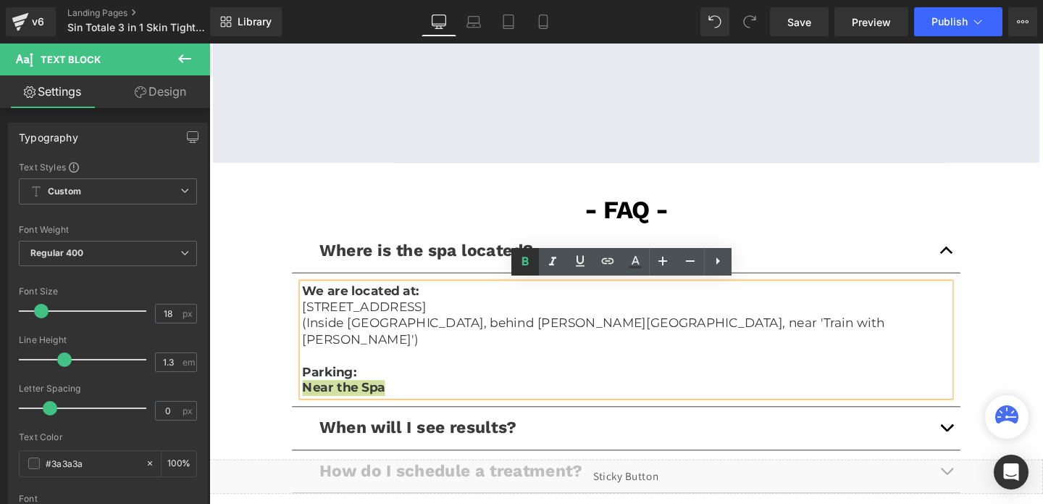
click at [525, 261] on icon at bounding box center [525, 260] width 7 height 9
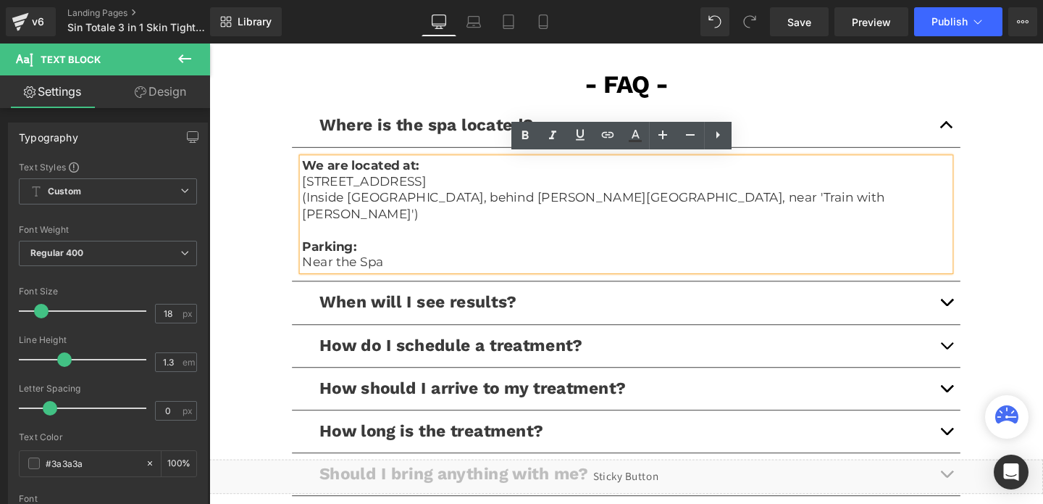
scroll to position [3398, 0]
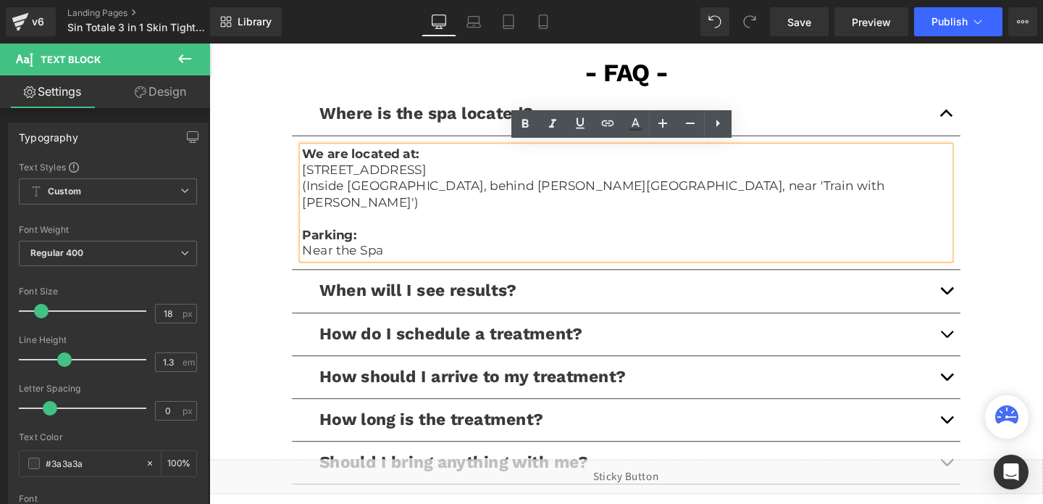
click at [985, 281] on button "button" at bounding box center [984, 303] width 29 height 44
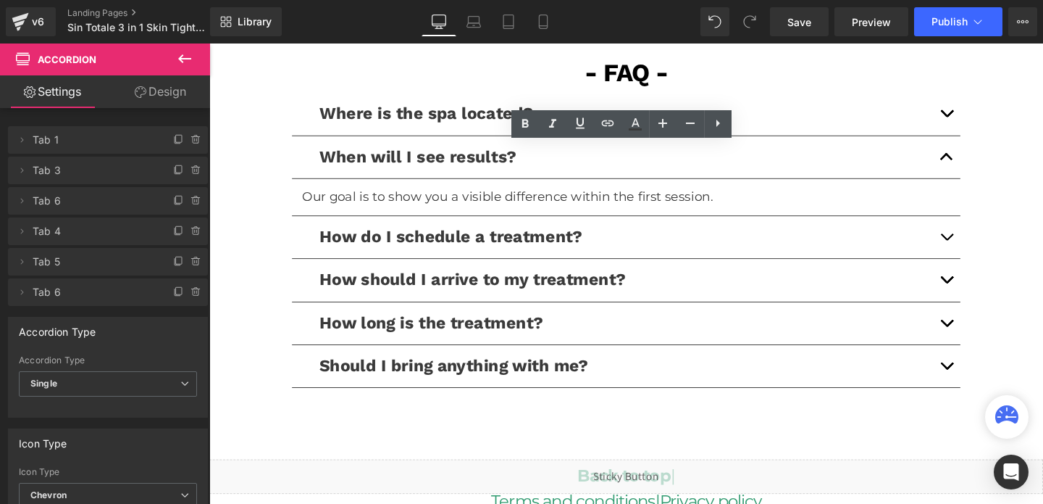
click at [985, 250] on span "button" at bounding box center [985, 250] width 0 height 0
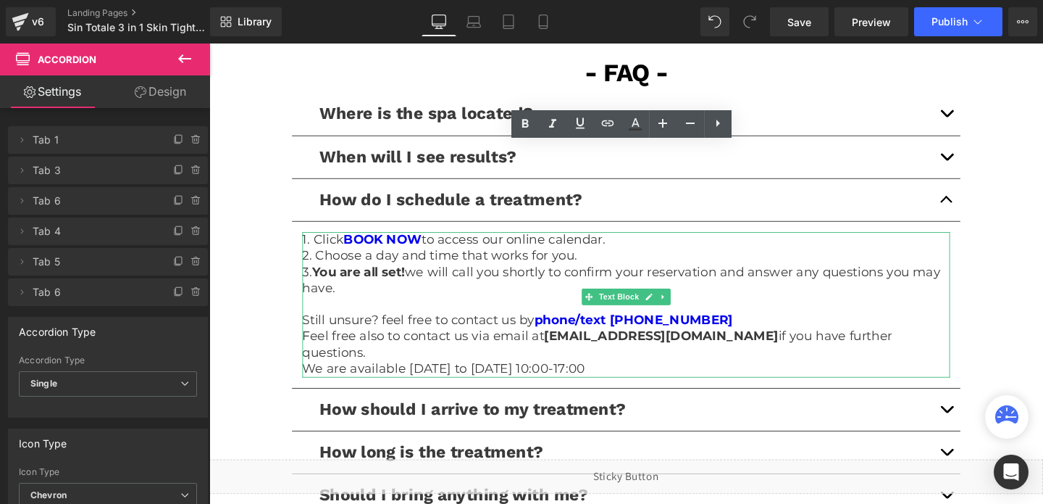
click at [349, 377] on p "We are available Sunday to Friday 10:00-17:00" at bounding box center [647, 385] width 681 height 17
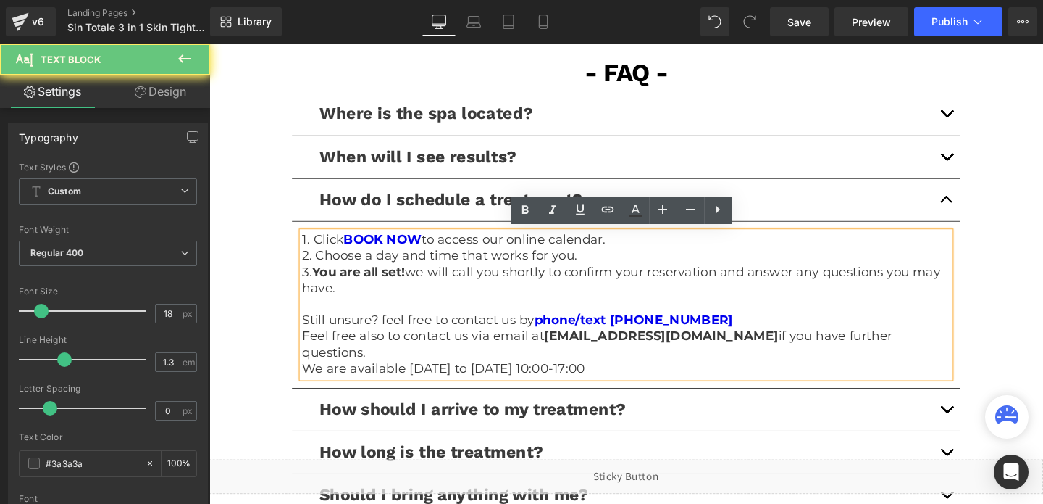
click at [349, 377] on p "We are available Sunday to Friday 10:00-17:00" at bounding box center [647, 385] width 681 height 17
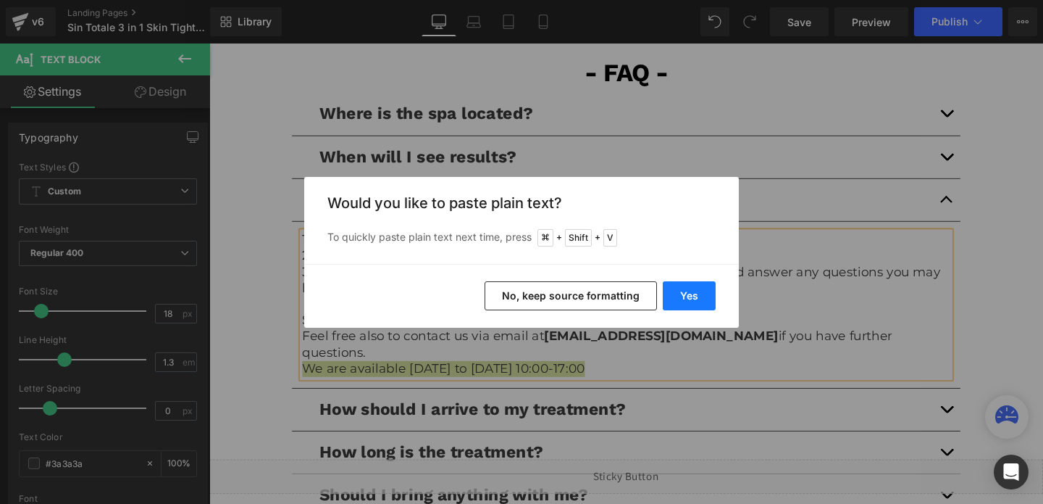
click at [690, 301] on button "Yes" at bounding box center [689, 295] width 53 height 29
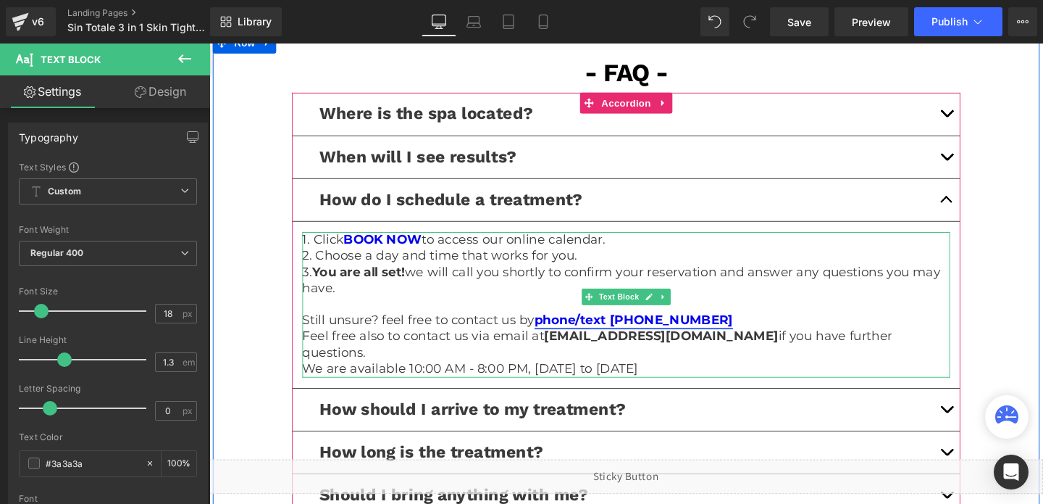
click at [659, 337] on link "phone/text (437) 290-1194" at bounding box center [655, 334] width 209 height 16
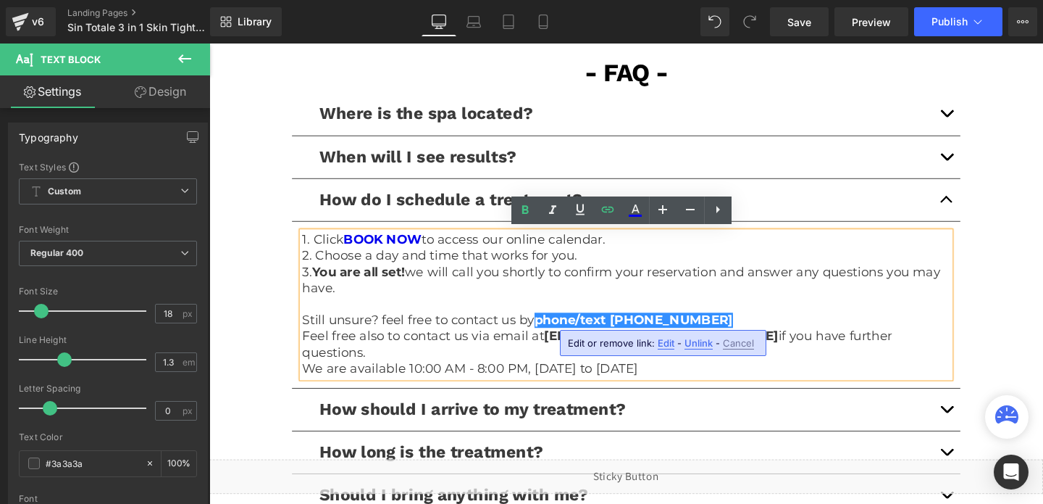
click at [668, 344] on span "Edit" at bounding box center [666, 343] width 17 height 12
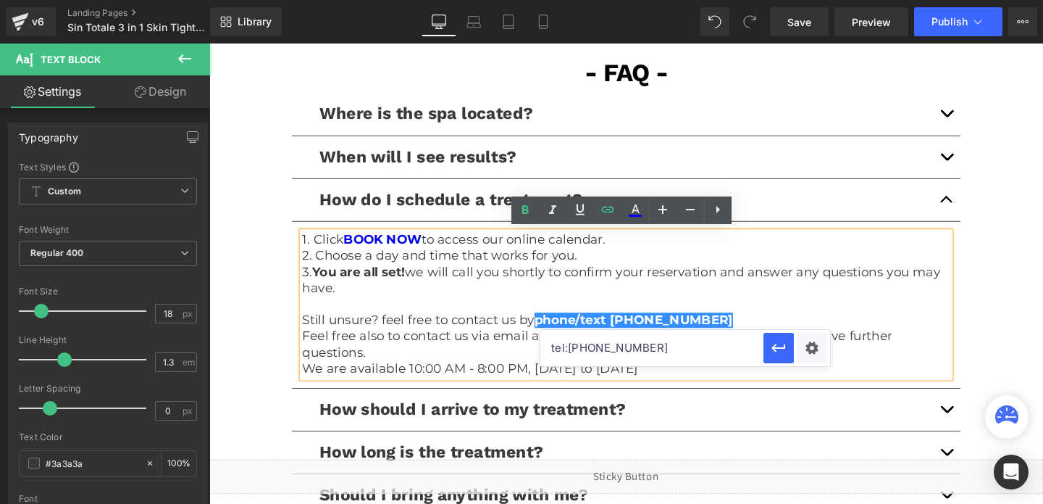
click at [610, 347] on input "tel:4372901194" at bounding box center [651, 348] width 223 height 36
paste input "7144506747"
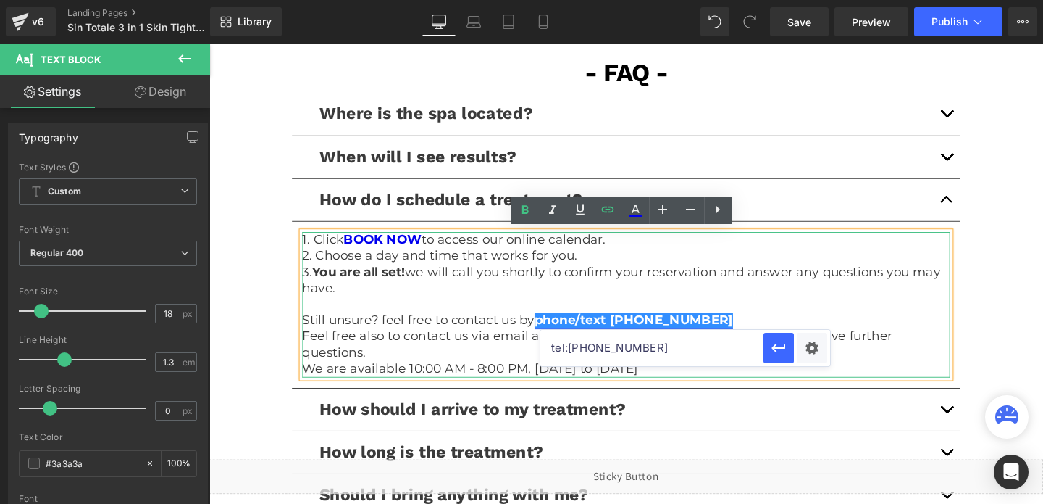
type input "tel:[PHONE_NUMBER]"
click at [647, 332] on link "phone/text (437) 290-1194" at bounding box center [655, 334] width 209 height 16
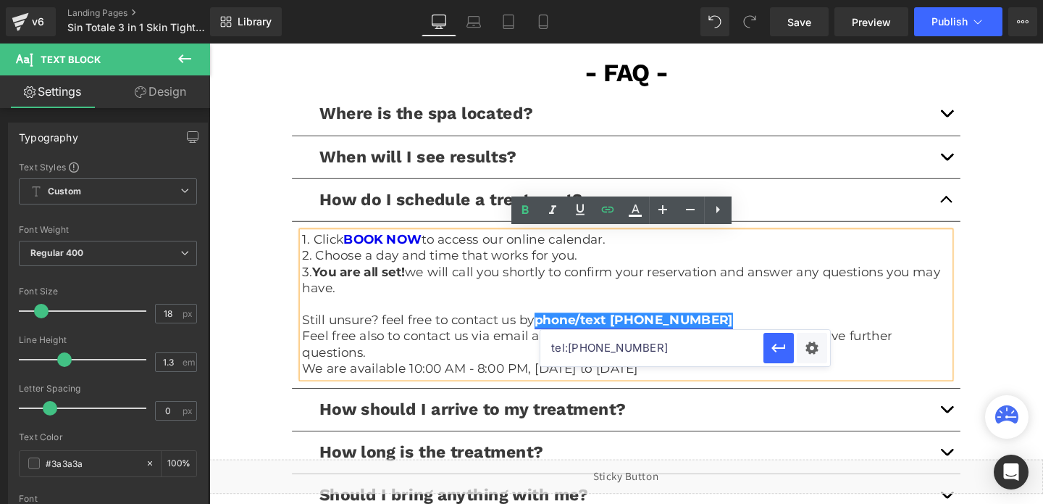
click at [714, 334] on link "phone/text (704) 450-1194" at bounding box center [655, 334] width 209 height 16
click at [652, 330] on link "phone/text (704) 450-6547" at bounding box center [655, 334] width 209 height 16
click at [781, 352] on icon "button" at bounding box center [778, 347] width 17 height 17
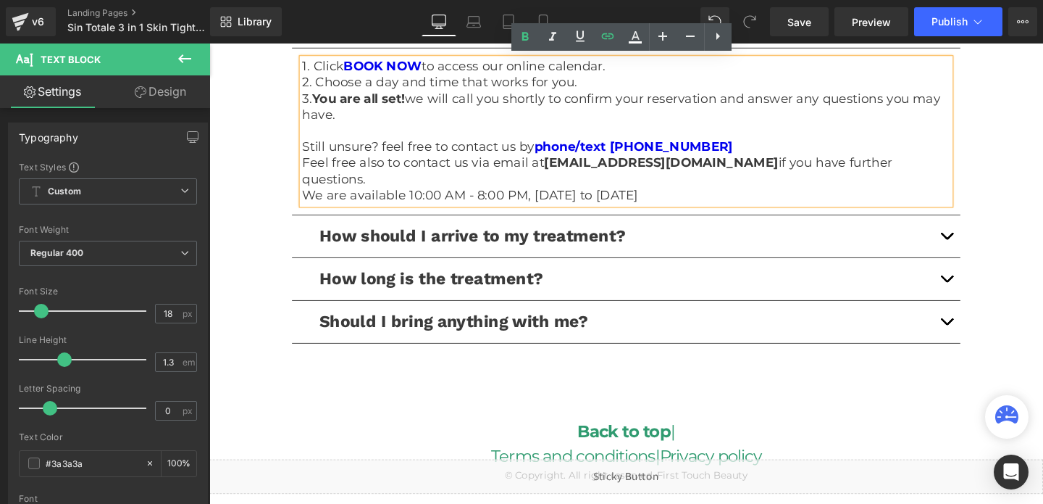
scroll to position [3587, 0]
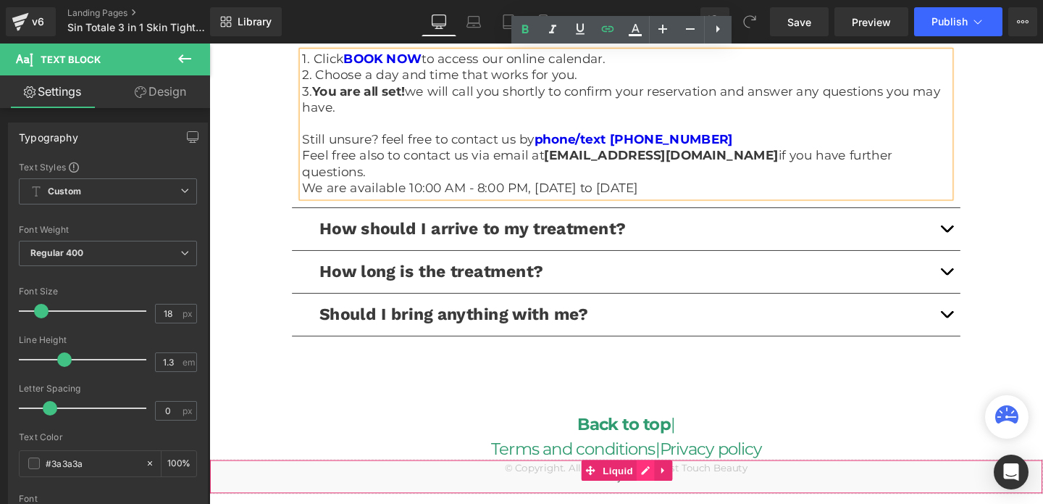
click at [668, 493] on div "Liquid" at bounding box center [647, 498] width 877 height 36
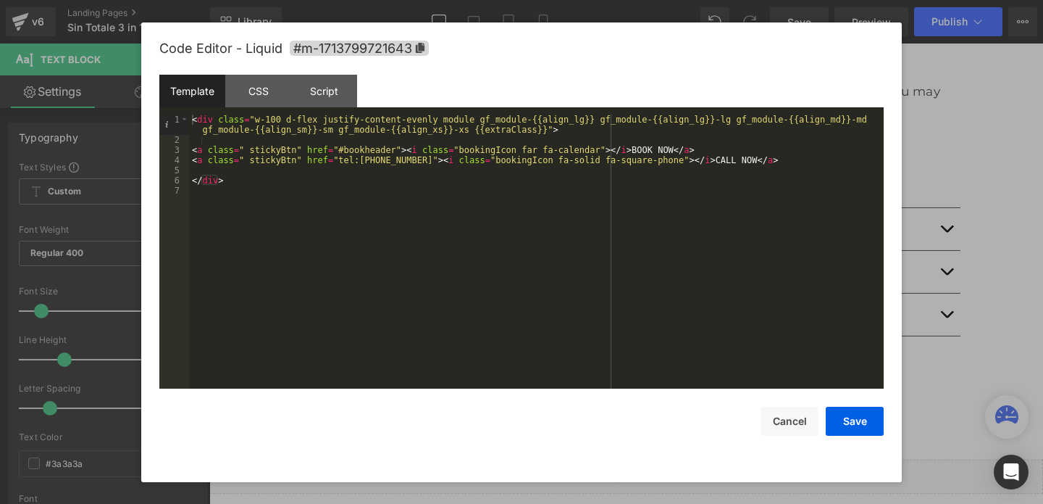
click at [391, 161] on div "< div class = "w-100 d-flex justify-content-evenly module gf_module-{{align_lg}…" at bounding box center [536, 266] width 695 height 304
drag, startPoint x: 411, startPoint y: 157, endPoint x: 340, endPoint y: 159, distance: 71.0
click at [340, 159] on div "< div class = "w-100 d-flex justify-content-evenly module gf_module-{{align_lg}…" at bounding box center [536, 266] width 695 height 304
click at [849, 409] on button "Save" at bounding box center [855, 420] width 58 height 29
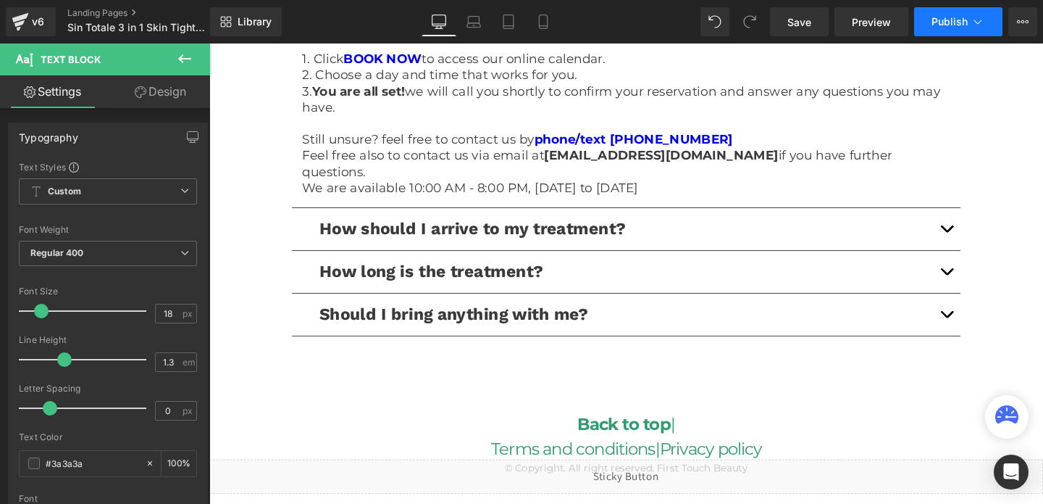
click at [943, 17] on span "Publish" at bounding box center [950, 22] width 36 height 12
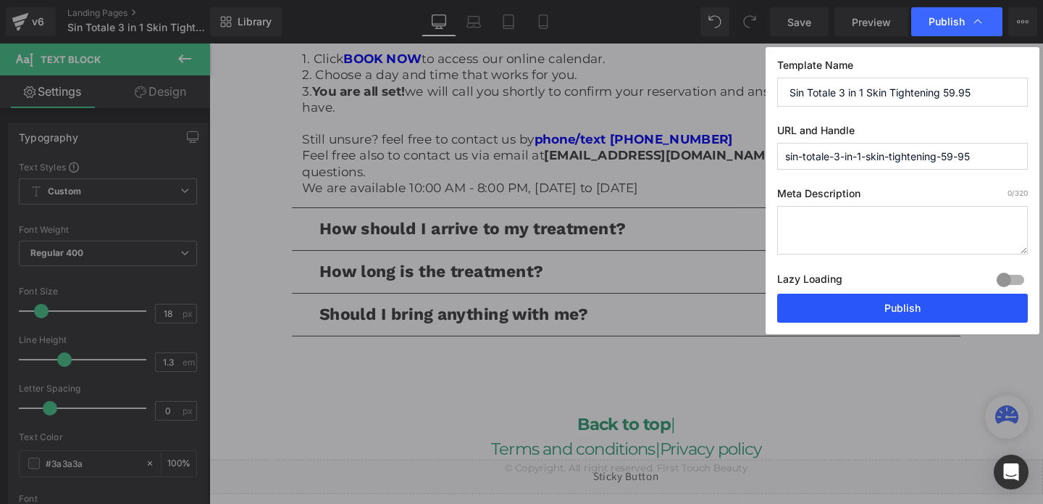
click at [857, 314] on button "Publish" at bounding box center [902, 307] width 251 height 29
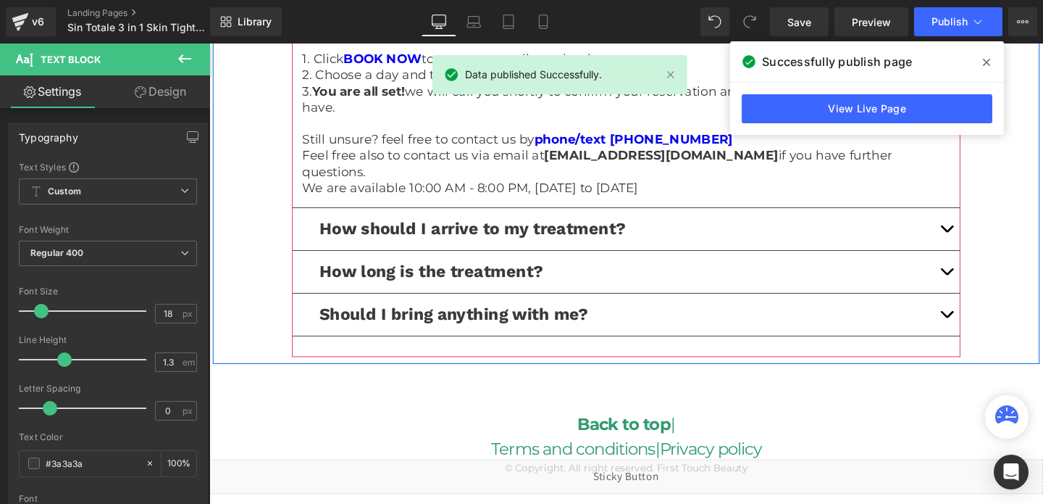
click at [985, 242] on span "button" at bounding box center [985, 242] width 0 height 0
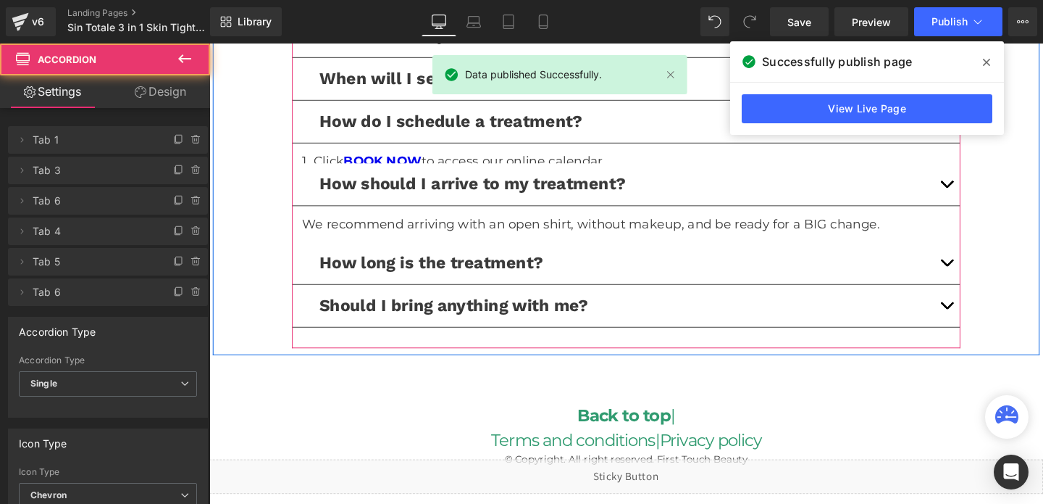
scroll to position [3429, 0]
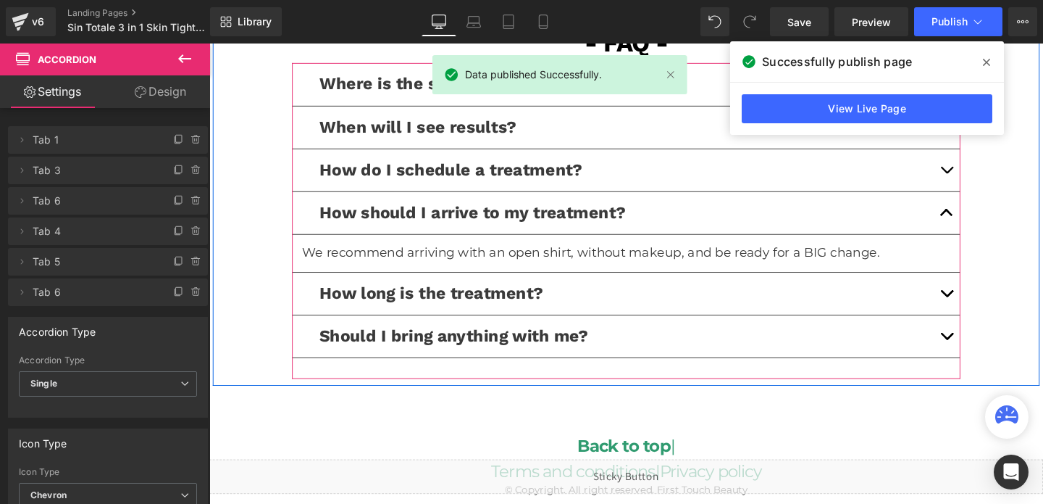
click at [987, 308] on button "button" at bounding box center [984, 306] width 29 height 44
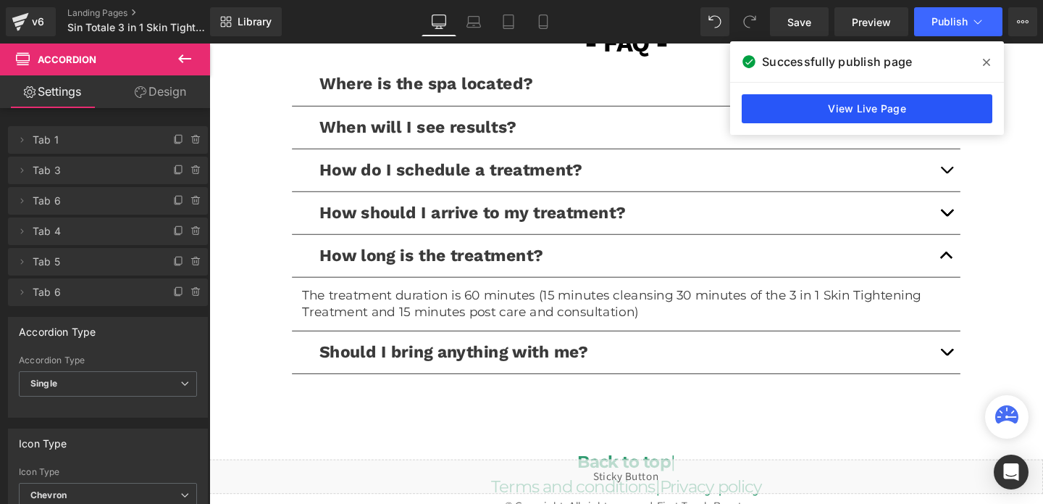
click at [895, 104] on link "View Live Page" at bounding box center [867, 108] width 251 height 29
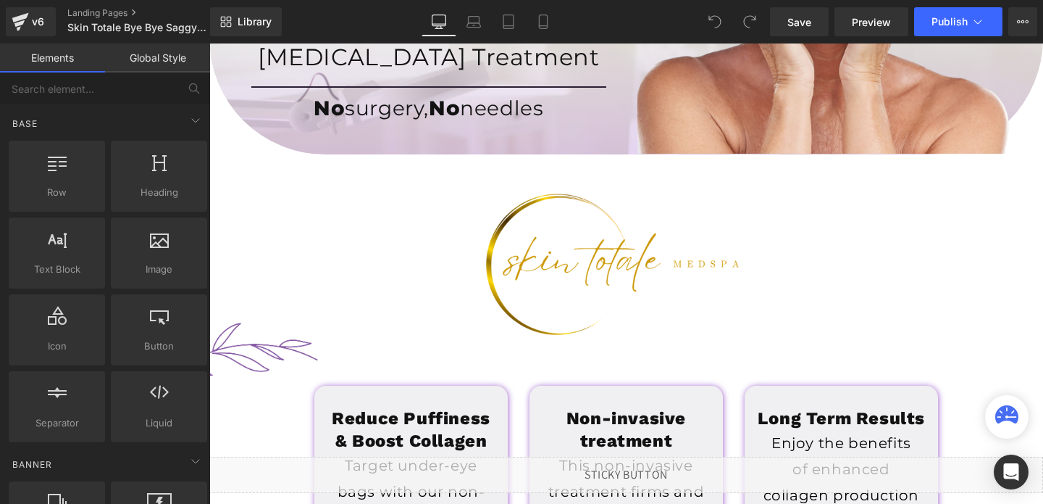
scroll to position [343, 0]
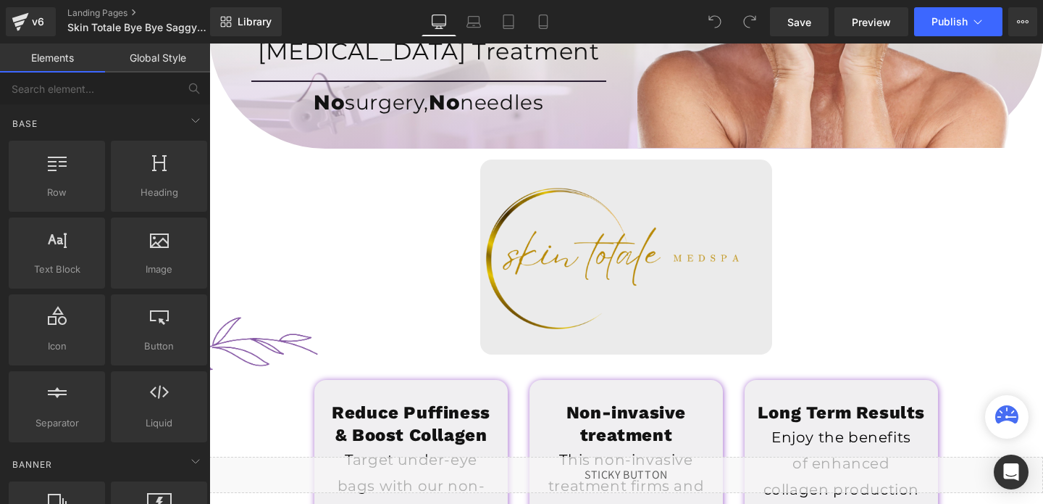
click at [603, 225] on img at bounding box center [626, 256] width 292 height 195
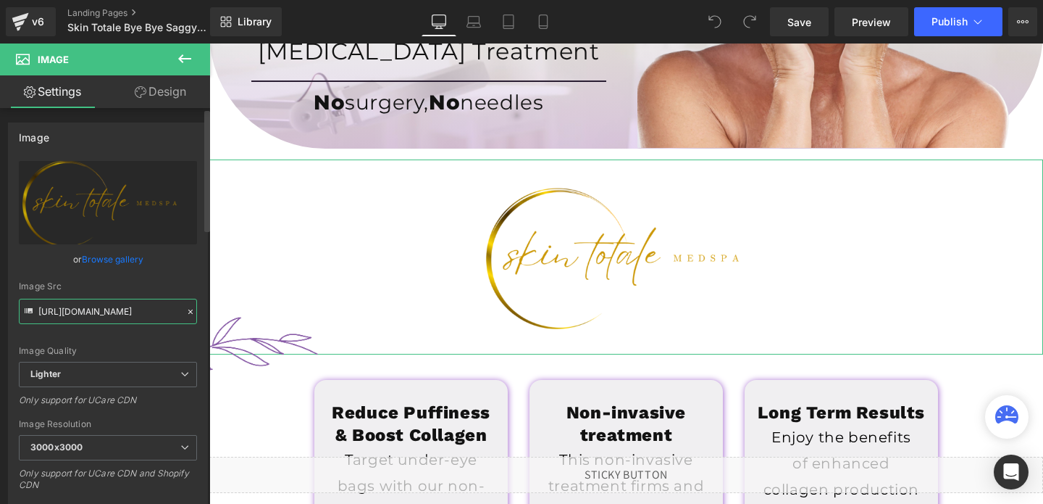
click at [67, 302] on input "[URL][DOMAIN_NAME]" at bounding box center [108, 310] width 178 height 25
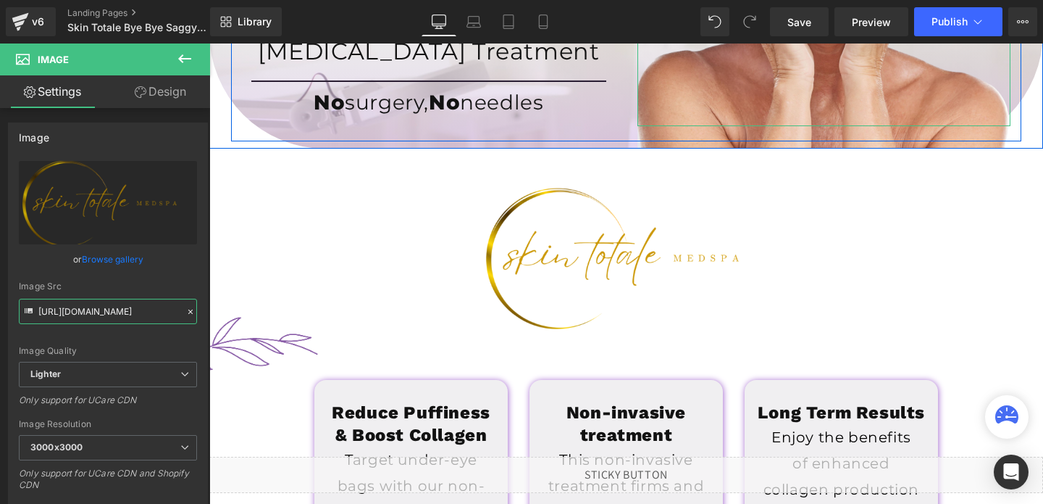
scroll to position [0, 0]
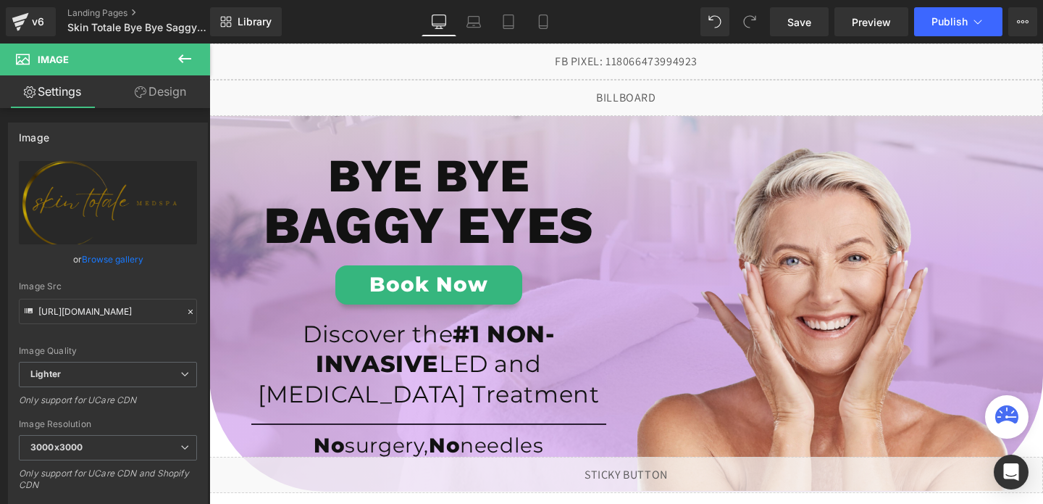
click at [645, 96] on div "Liquid" at bounding box center [626, 98] width 834 height 36
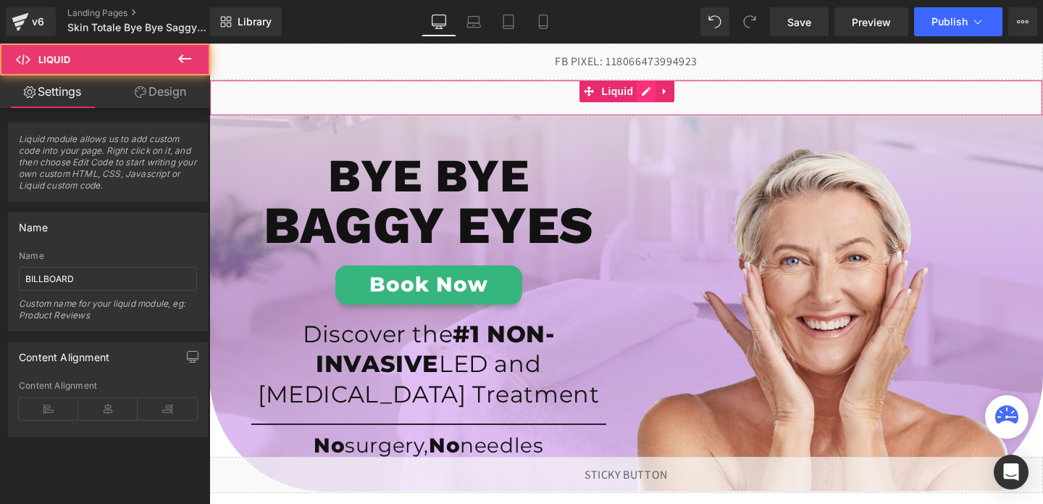
click at [646, 92] on div "Liquid" at bounding box center [626, 98] width 834 height 36
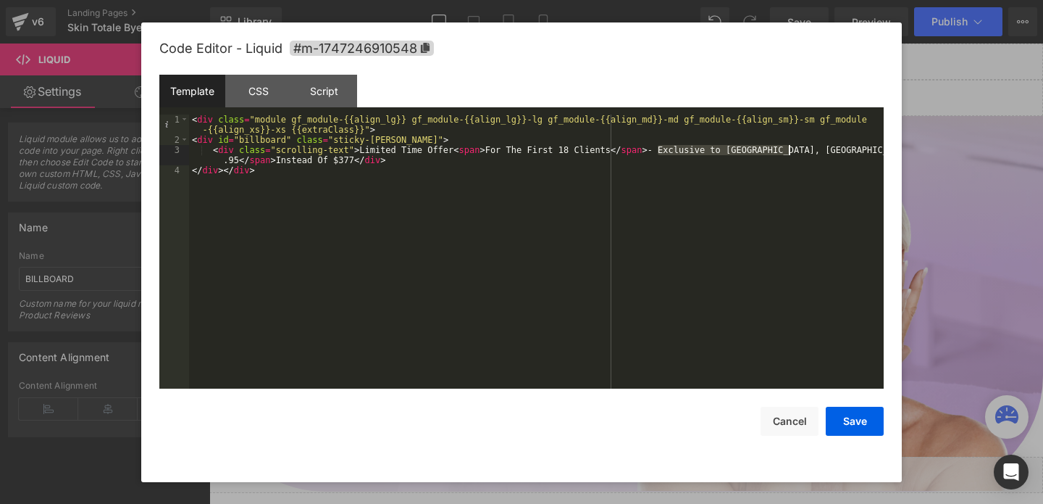
drag, startPoint x: 657, startPoint y: 151, endPoint x: 790, endPoint y: 147, distance: 133.4
click at [790, 147] on div "< div class = "module gf_module-{{align_lg}} gf_module-{{align_lg}}-lg gf_modul…" at bounding box center [536, 266] width 695 height 304
click at [770, 419] on button "Cancel" at bounding box center [790, 420] width 58 height 29
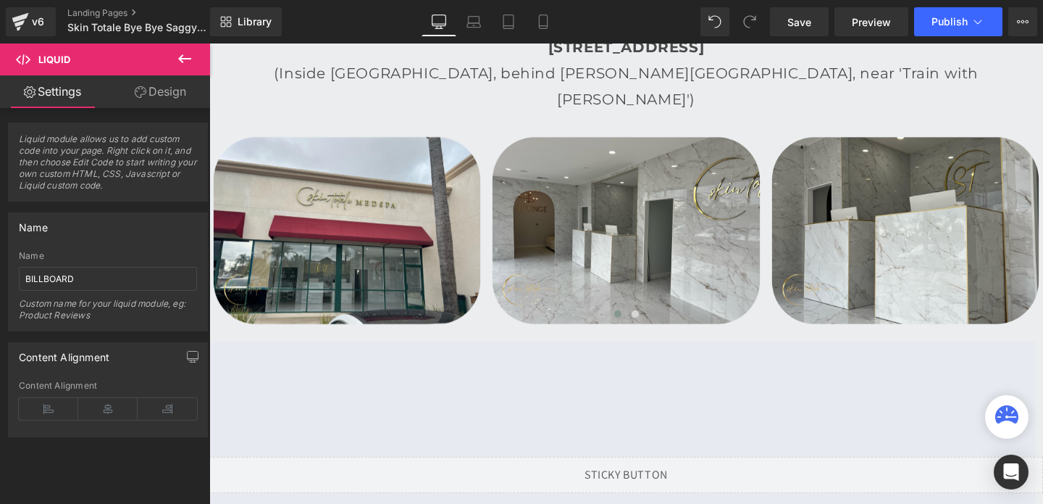
scroll to position [3805, 0]
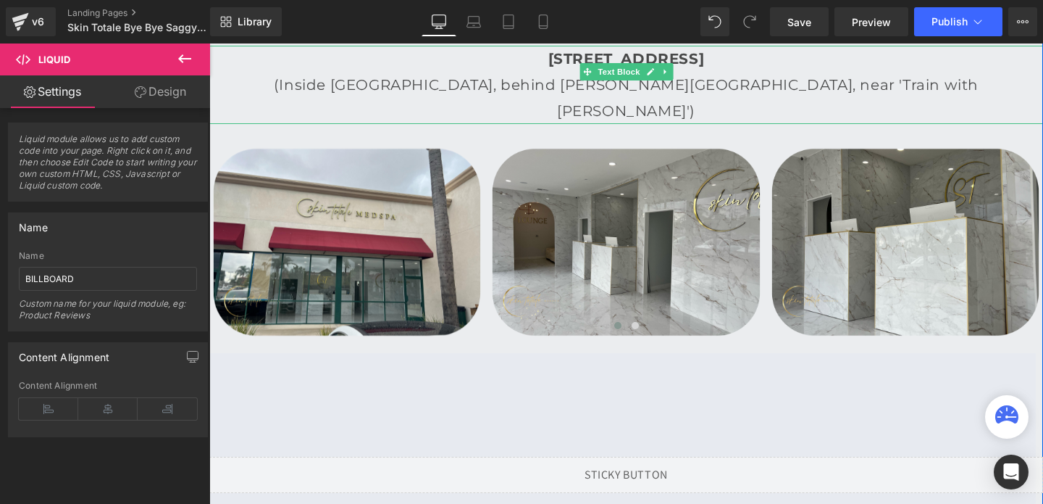
click at [548, 64] on strong "[STREET_ADDRESS]" at bounding box center [626, 58] width 156 height 17
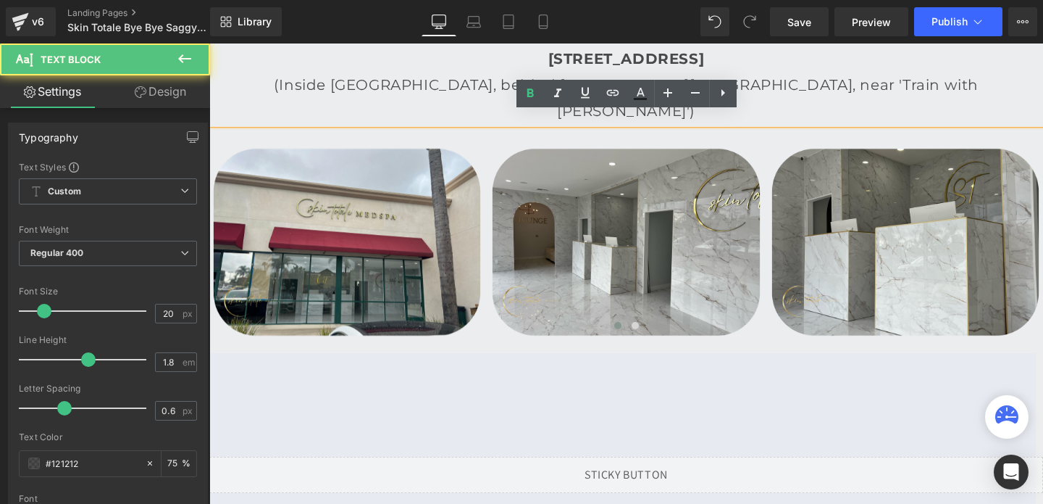
drag, startPoint x: 471, startPoint y: 54, endPoint x: 1033, endPoint y: 87, distance: 563.2
click at [1033, 87] on div "[STREET_ADDRESS] (Inside [GEOGRAPHIC_DATA], behind [PERSON_NAME][GEOGRAPHIC_DAT…" at bounding box center [626, 85] width 834 height 78
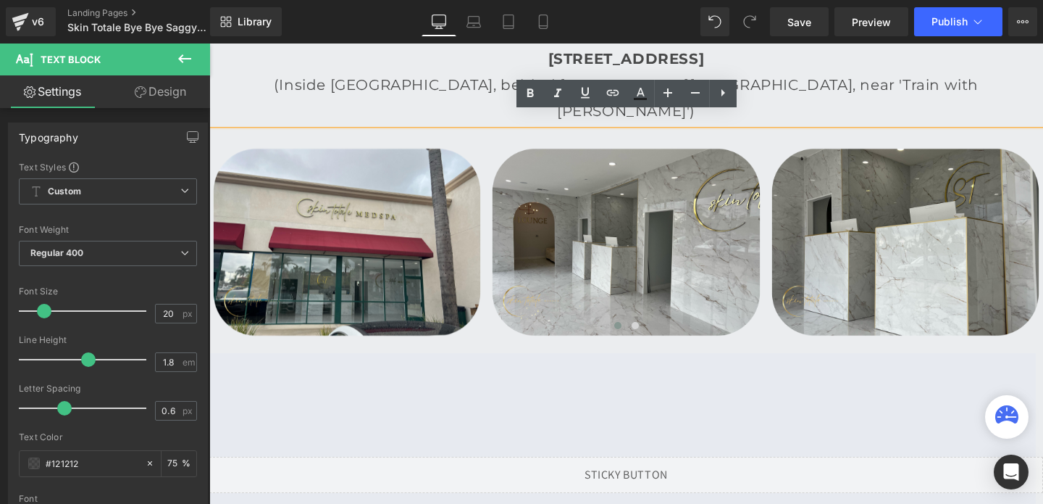
copy div "[STREET_ADDRESS] (Inside [GEOGRAPHIC_DATA], behind [PERSON_NAME][GEOGRAPHIC_DAT…"
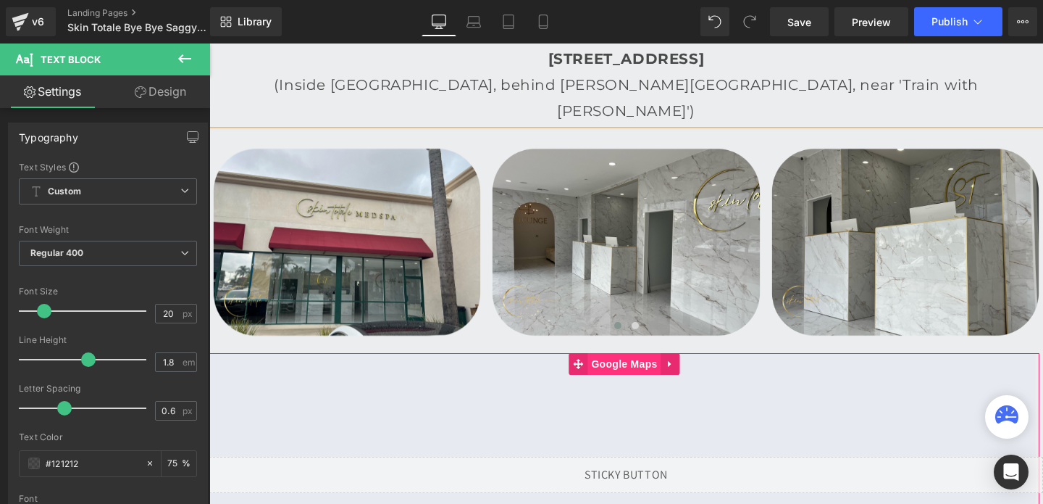
click at [622, 353] on span "Google Maps" at bounding box center [624, 364] width 73 height 22
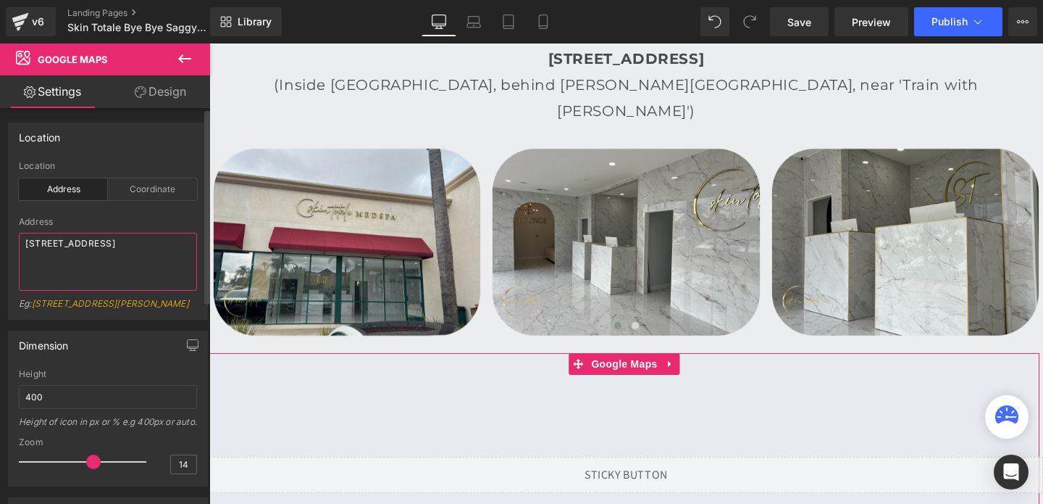
click at [55, 242] on textarea "[STREET_ADDRESS]" at bounding box center [108, 262] width 178 height 58
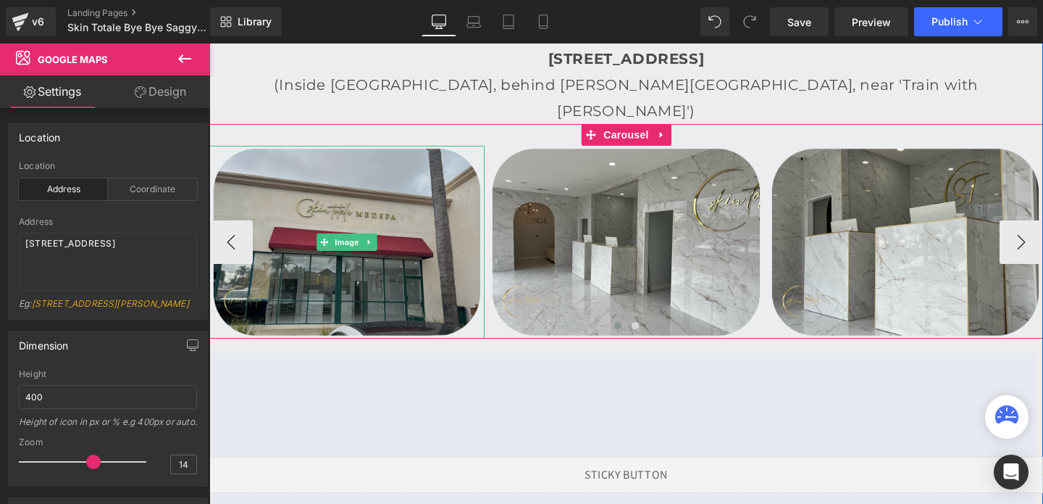
click at [422, 216] on img at bounding box center [346, 242] width 275 height 193
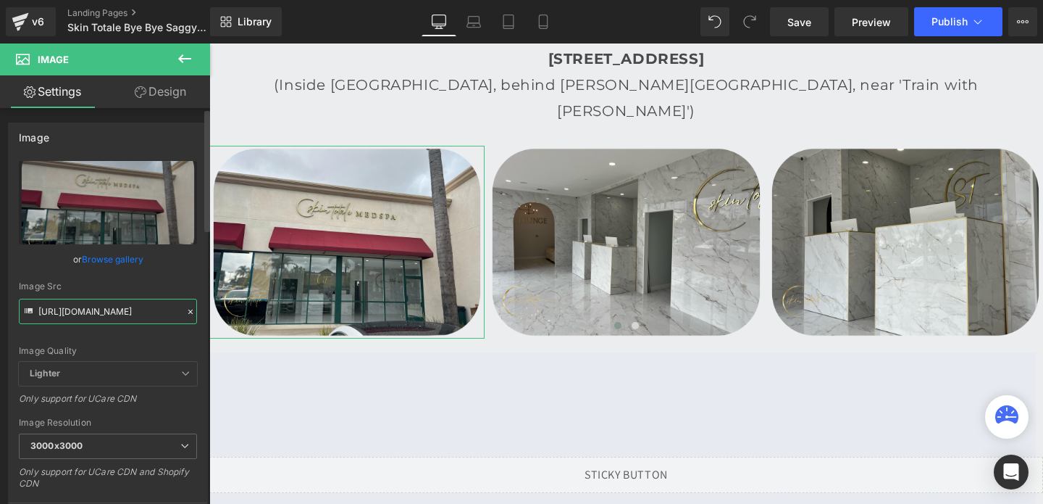
click at [99, 312] on input "[URL][DOMAIN_NAME]" at bounding box center [108, 310] width 178 height 25
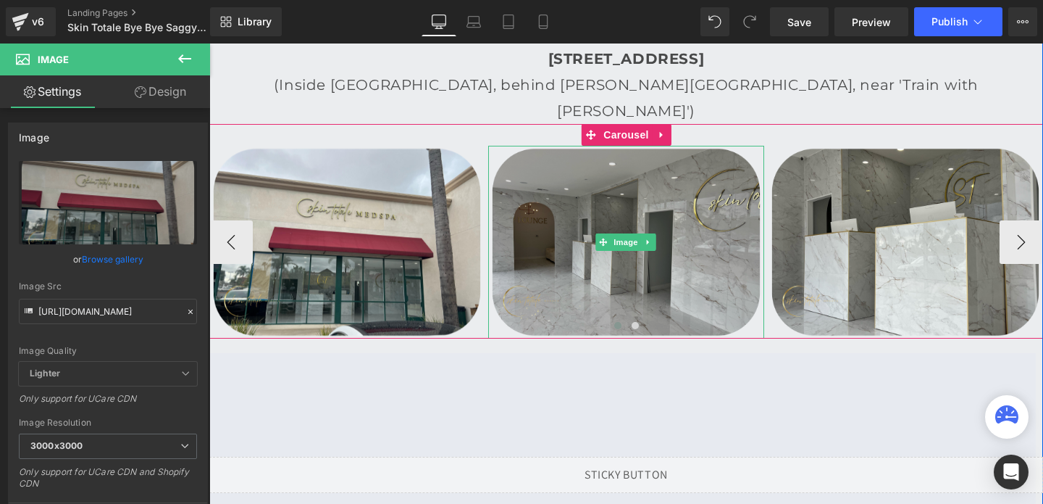
click at [588, 172] on img at bounding box center [625, 242] width 275 height 193
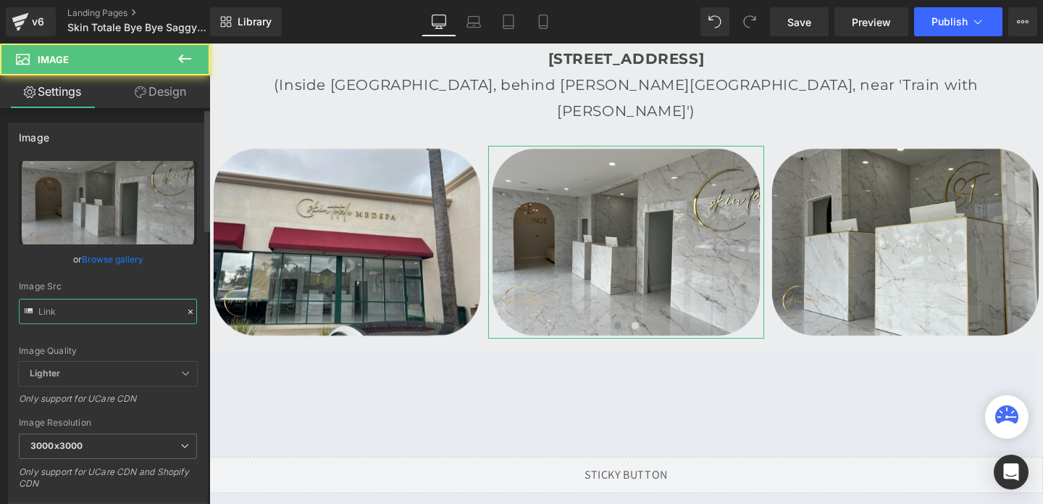
click at [79, 306] on input "text" at bounding box center [108, 310] width 178 height 25
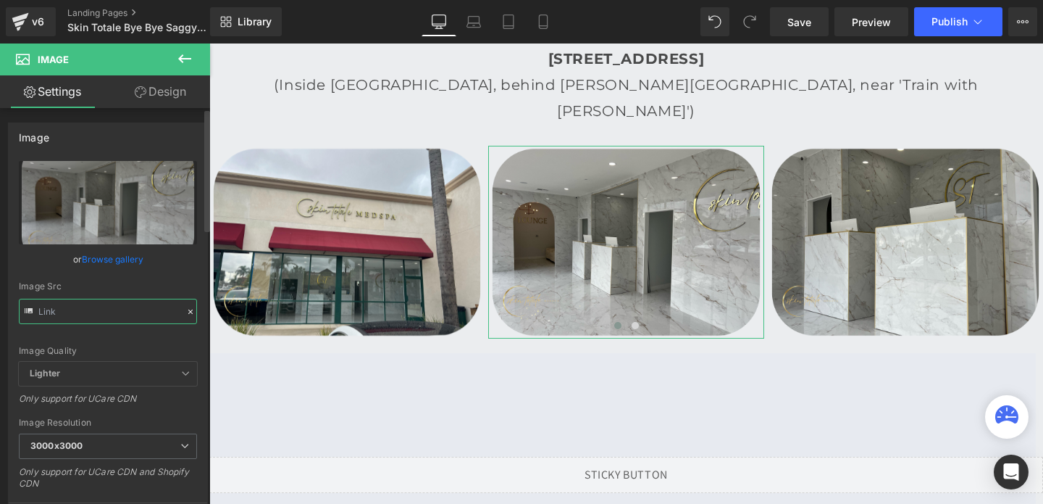
click at [79, 306] on input "text" at bounding box center [108, 310] width 178 height 25
type input "[URL][DOMAIN_NAME]"
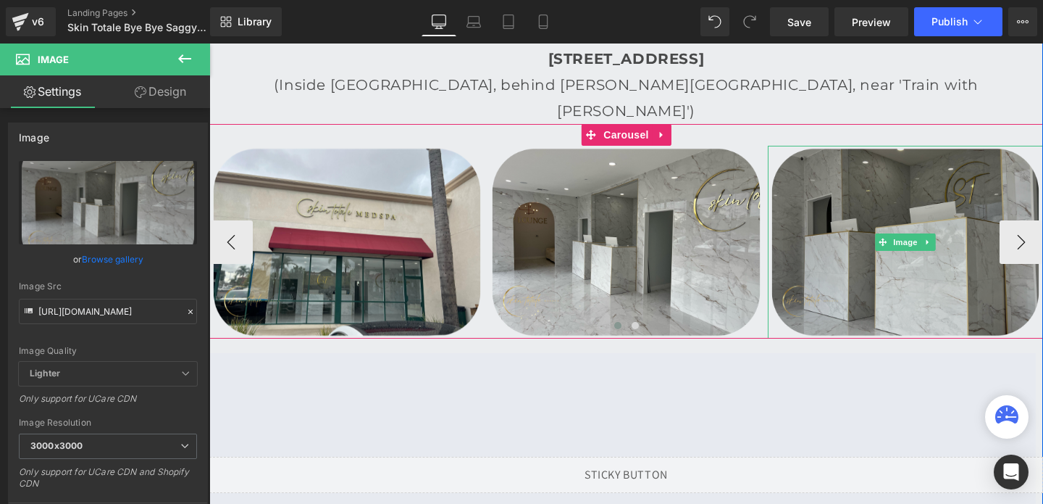
click at [819, 154] on img at bounding box center [905, 242] width 275 height 193
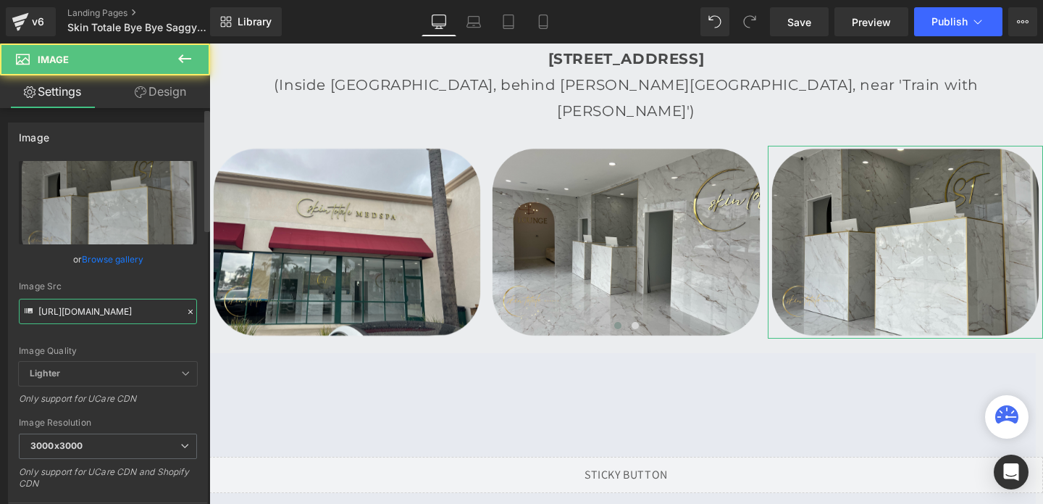
click at [88, 312] on input "[URL][DOMAIN_NAME]" at bounding box center [108, 310] width 178 height 25
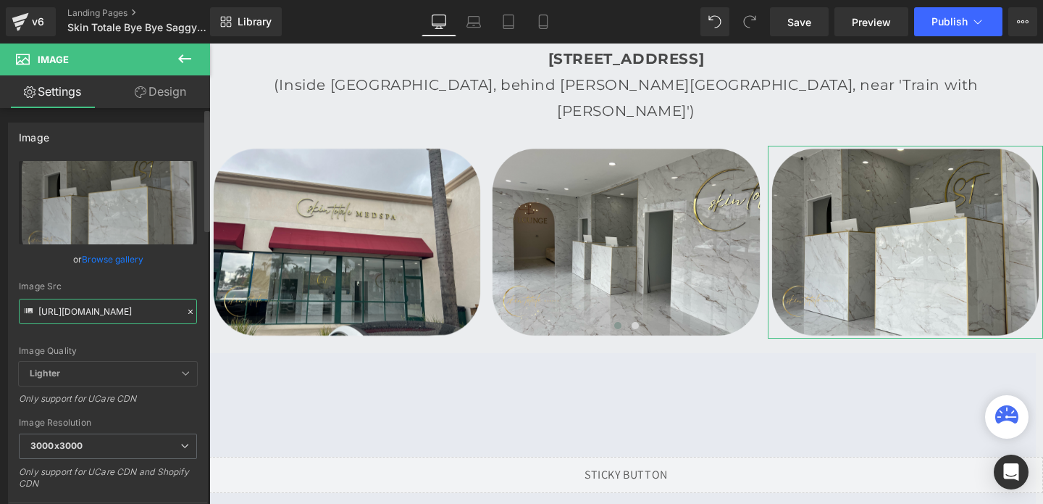
click at [88, 312] on input "[URL][DOMAIN_NAME]" at bounding box center [108, 310] width 178 height 25
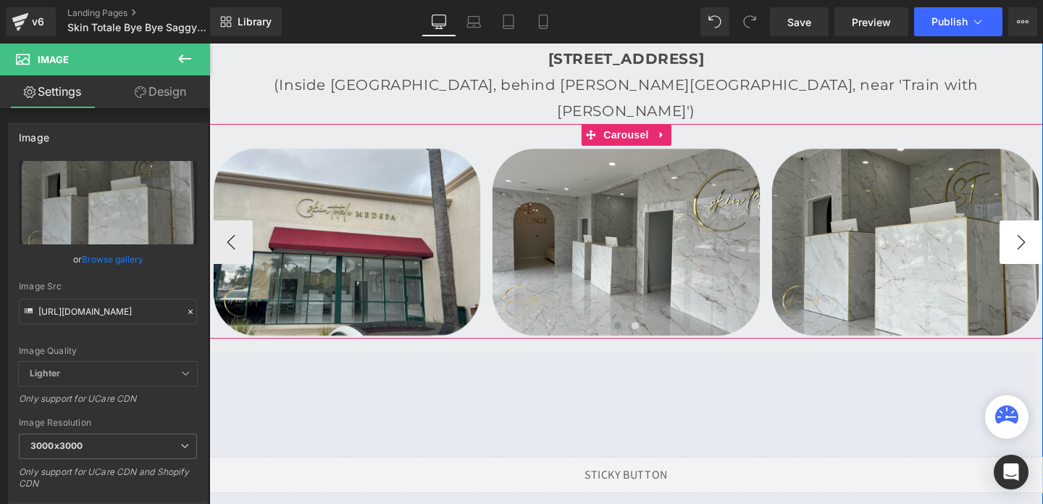
click at [1014, 224] on button "›" at bounding box center [1021, 241] width 43 height 43
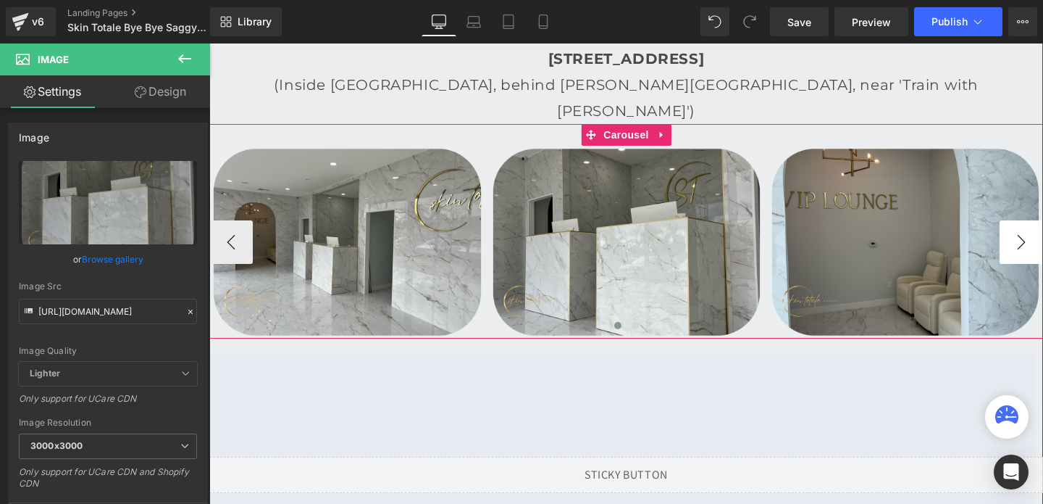
click at [1014, 224] on button "›" at bounding box center [1021, 241] width 43 height 43
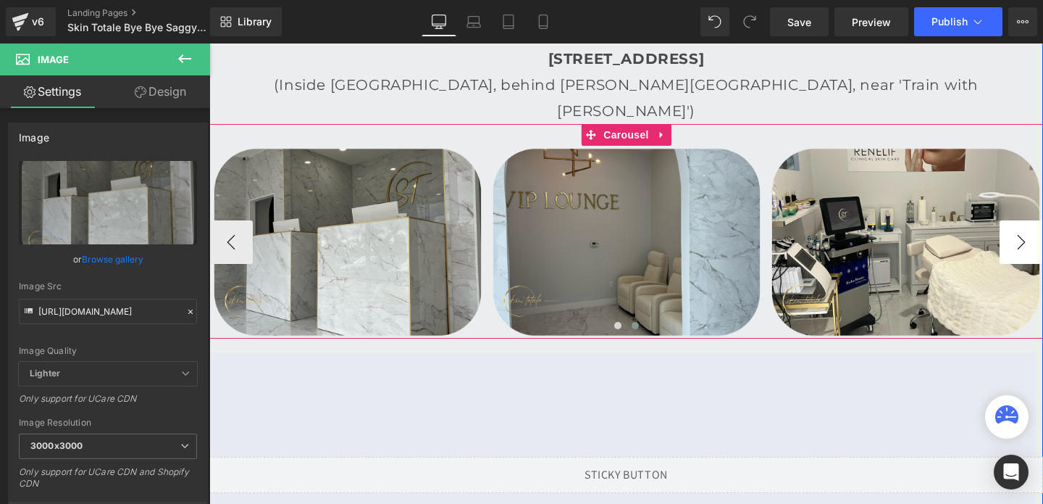
click at [1014, 224] on button "›" at bounding box center [1021, 241] width 43 height 43
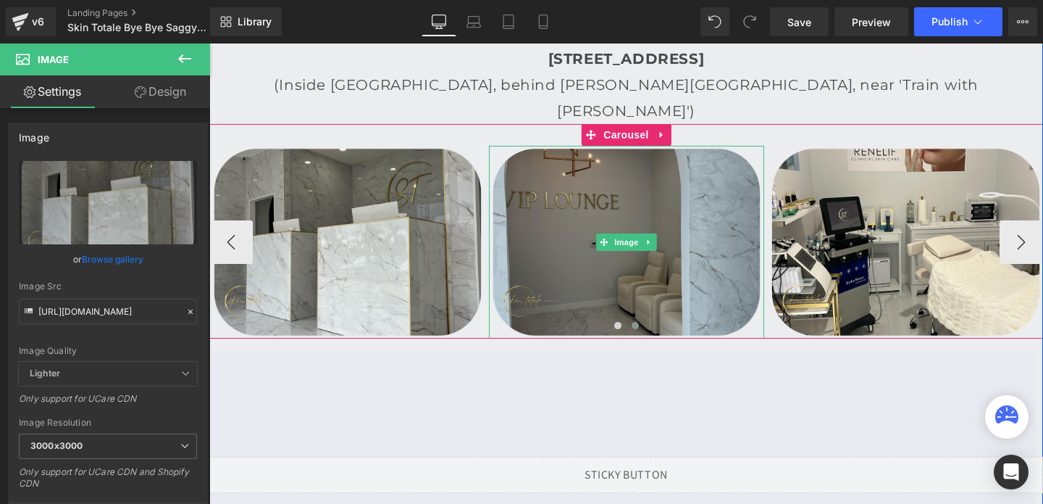
click at [713, 157] on img at bounding box center [626, 242] width 275 height 193
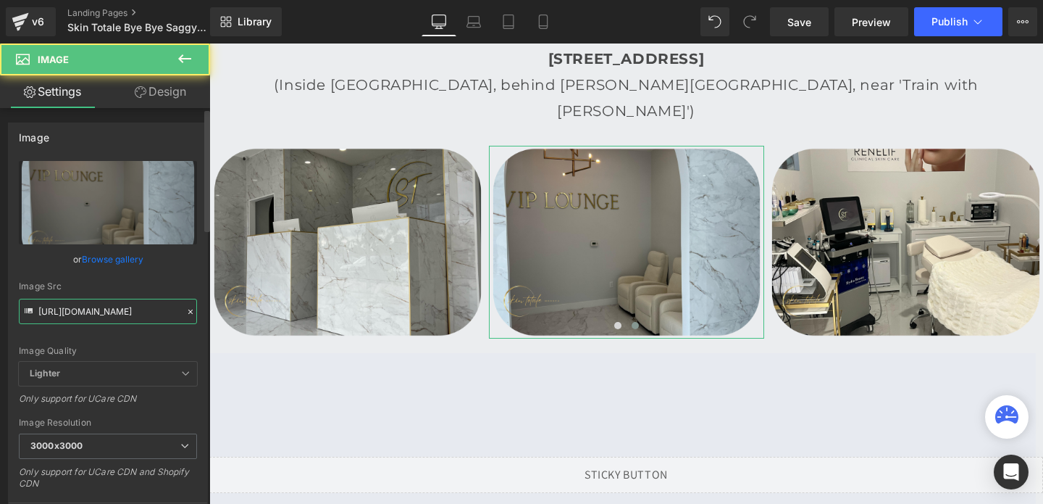
click at [93, 302] on input "[URL][DOMAIN_NAME]" at bounding box center [108, 310] width 178 height 25
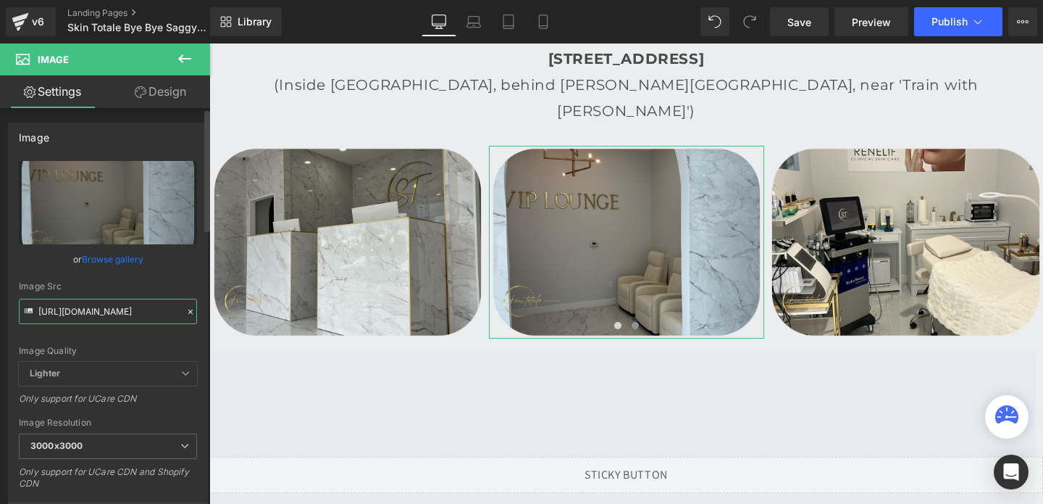
click at [93, 302] on input "[URL][DOMAIN_NAME]" at bounding box center [108, 310] width 178 height 25
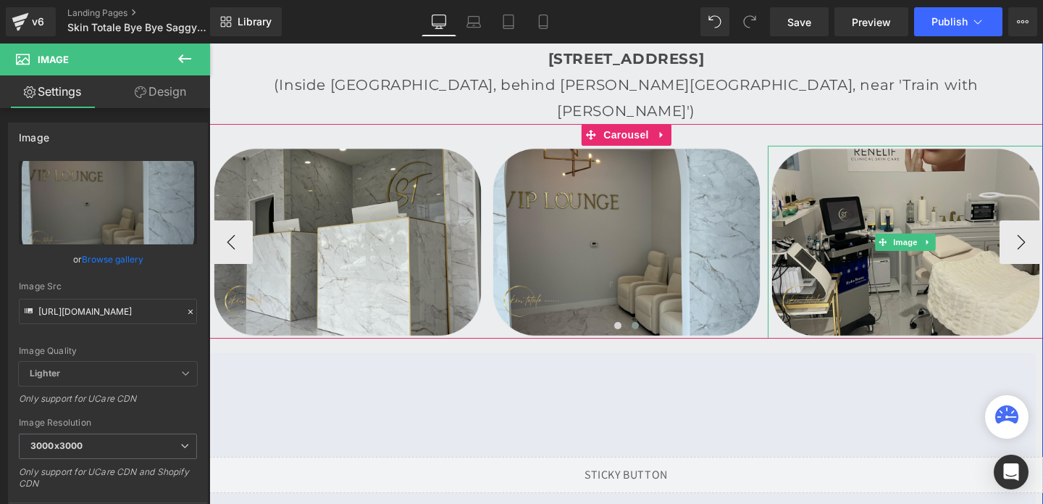
click at [906, 162] on img at bounding box center [905, 242] width 275 height 193
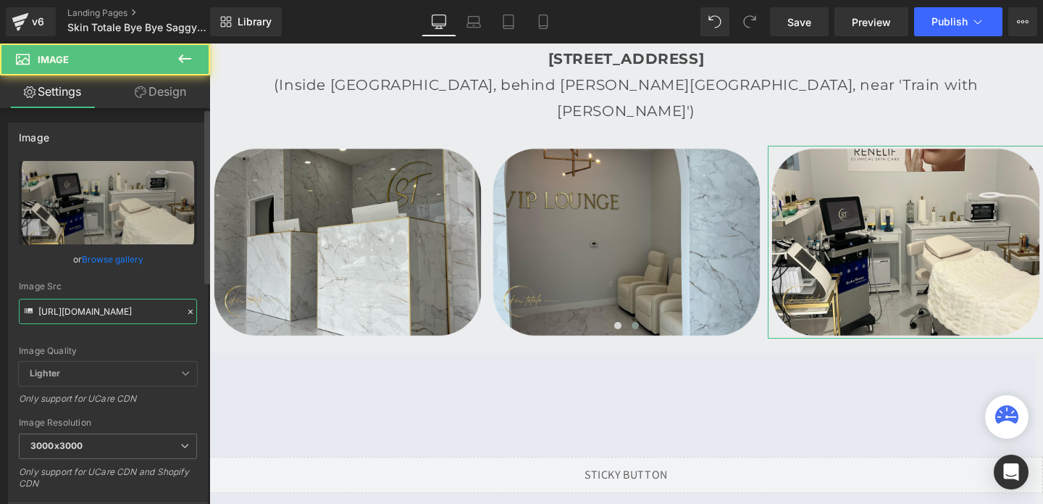
click at [74, 321] on input "[URL][DOMAIN_NAME]" at bounding box center [108, 310] width 178 height 25
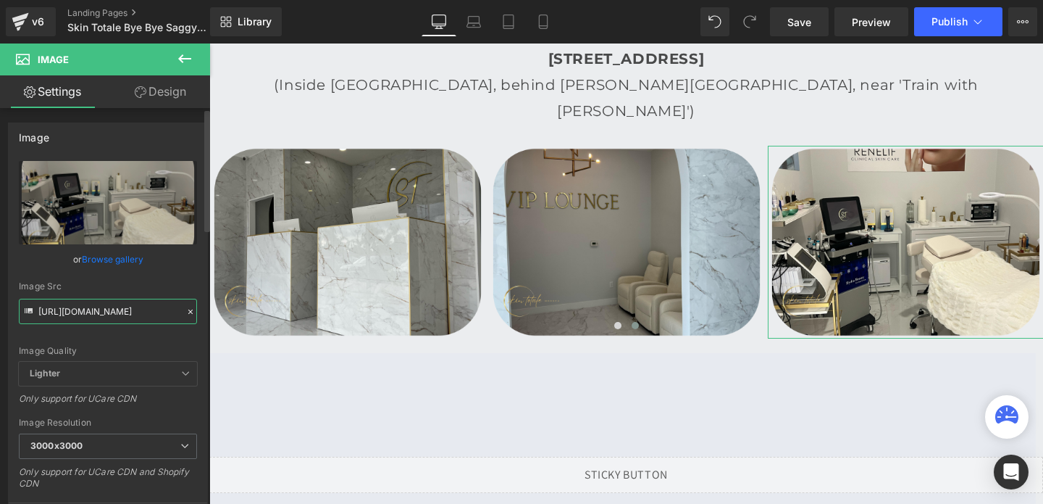
click at [74, 321] on input "[URL][DOMAIN_NAME]" at bounding box center [108, 310] width 178 height 25
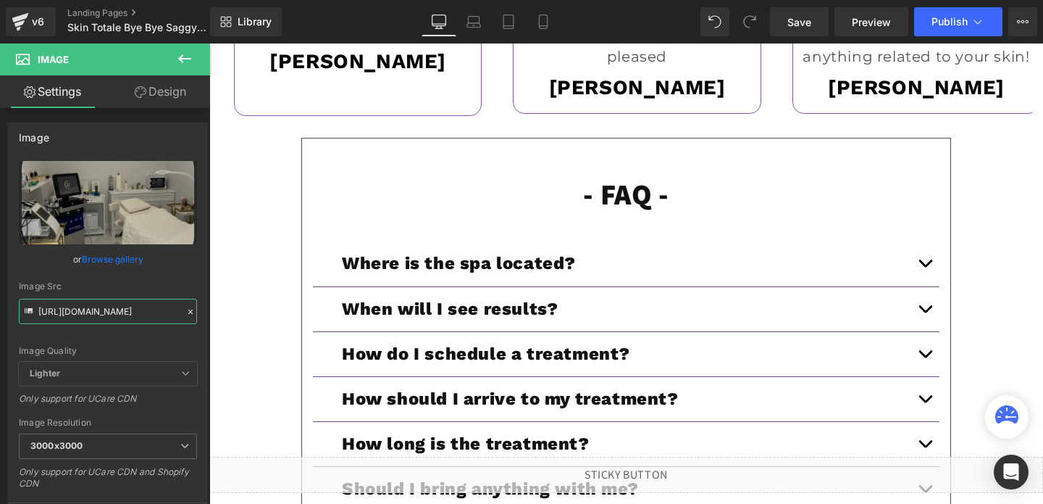
scroll to position [4751, 0]
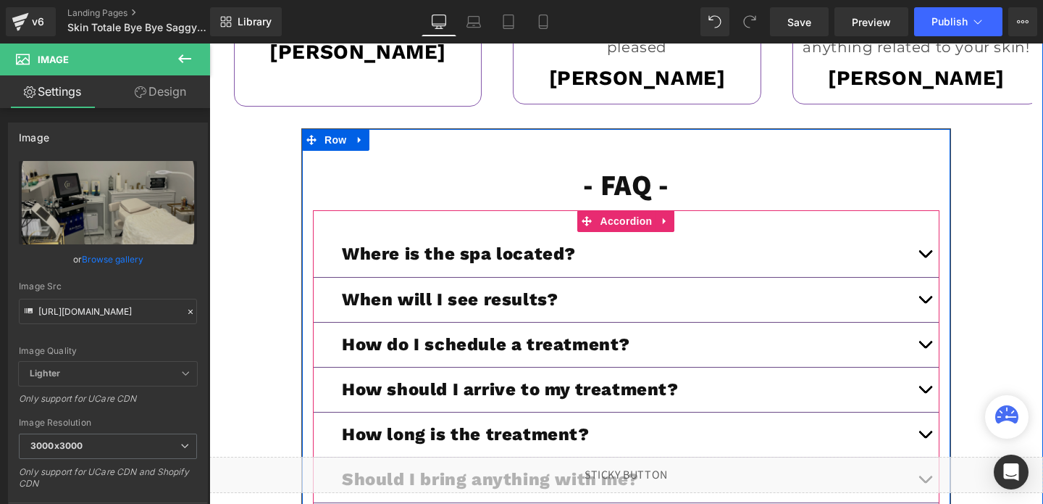
click at [932, 232] on button "button" at bounding box center [925, 254] width 29 height 44
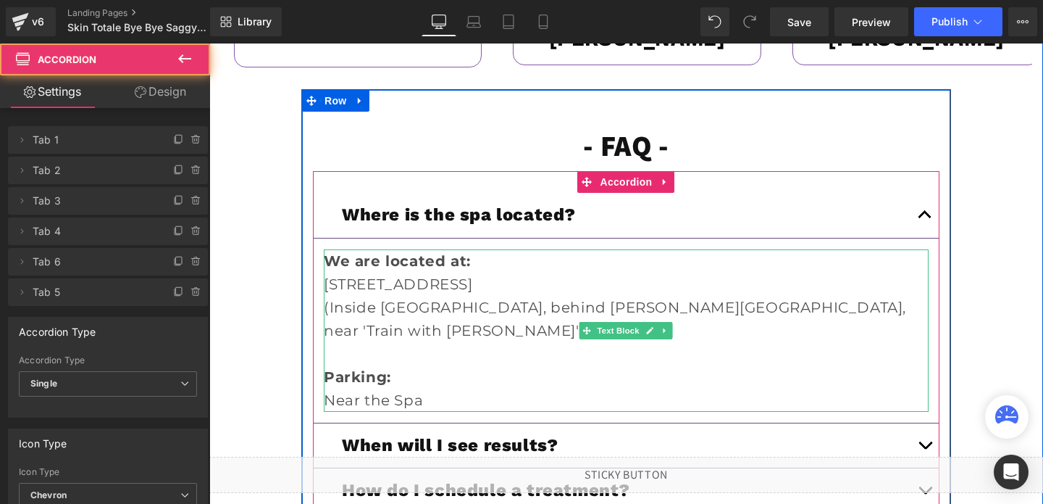
scroll to position [4793, 0]
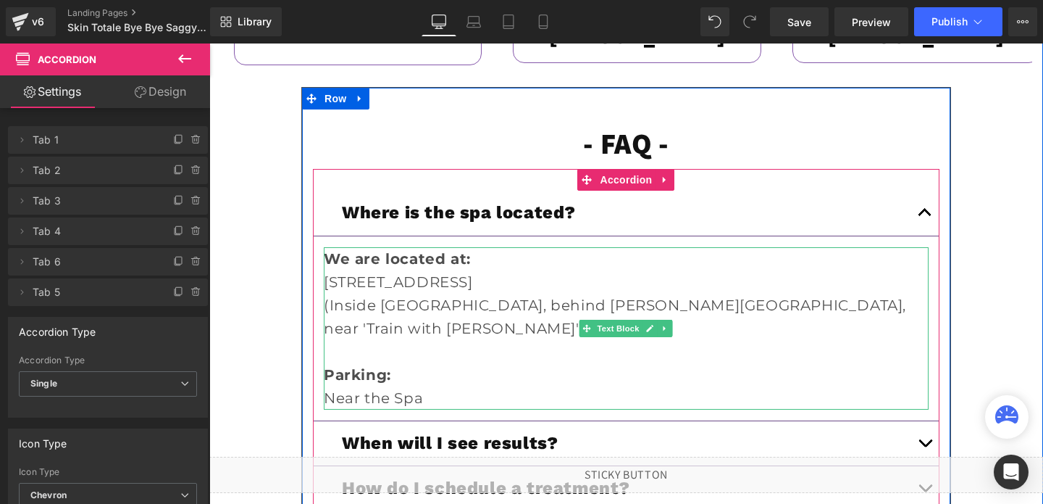
click at [370, 366] on span "Parking:" at bounding box center [357, 374] width 67 height 17
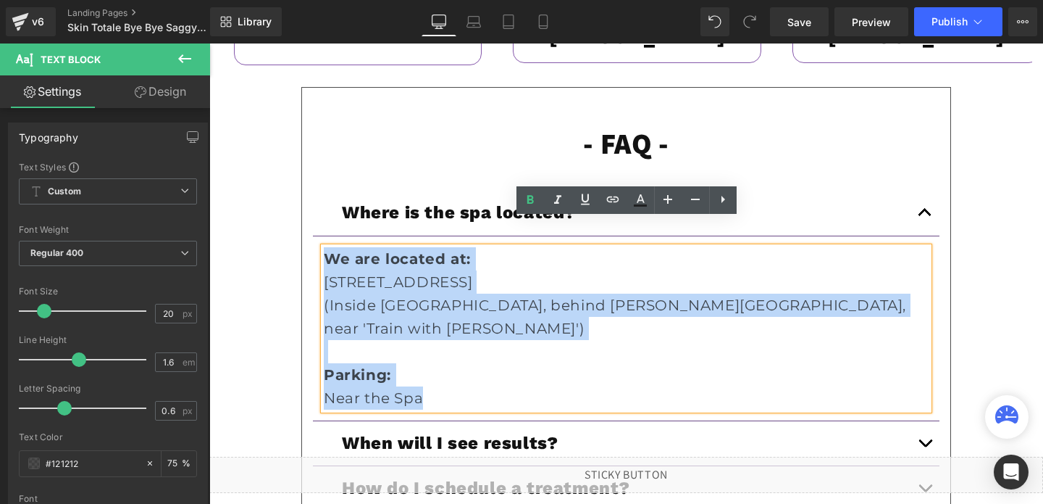
drag, startPoint x: 427, startPoint y: 370, endPoint x: 314, endPoint y: 230, distance: 180.4
click at [314, 236] on article "We are located at: [STREET_ADDRESS] (Inside [GEOGRAPHIC_DATA], behind [PERSON_N…" at bounding box center [626, 328] width 627 height 185
copy div "We are located at: [STREET_ADDRESS] (Inside [GEOGRAPHIC_DATA], behind [PERSON_N…"
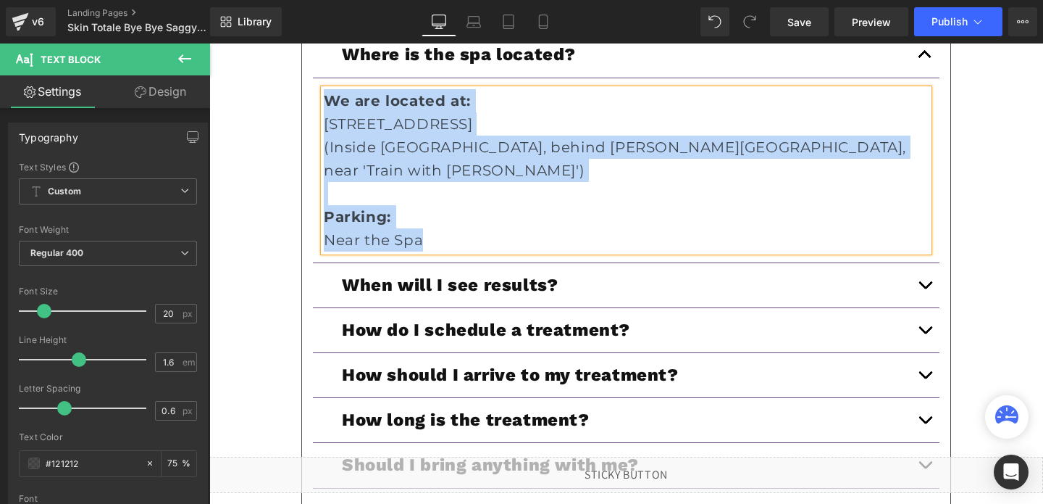
scroll to position [4965, 0]
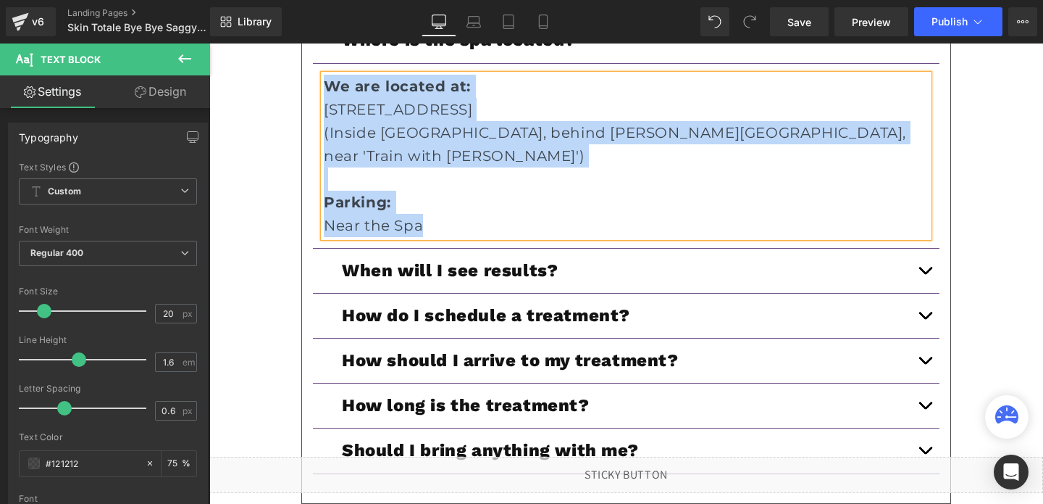
click at [918, 293] on button "button" at bounding box center [925, 315] width 29 height 44
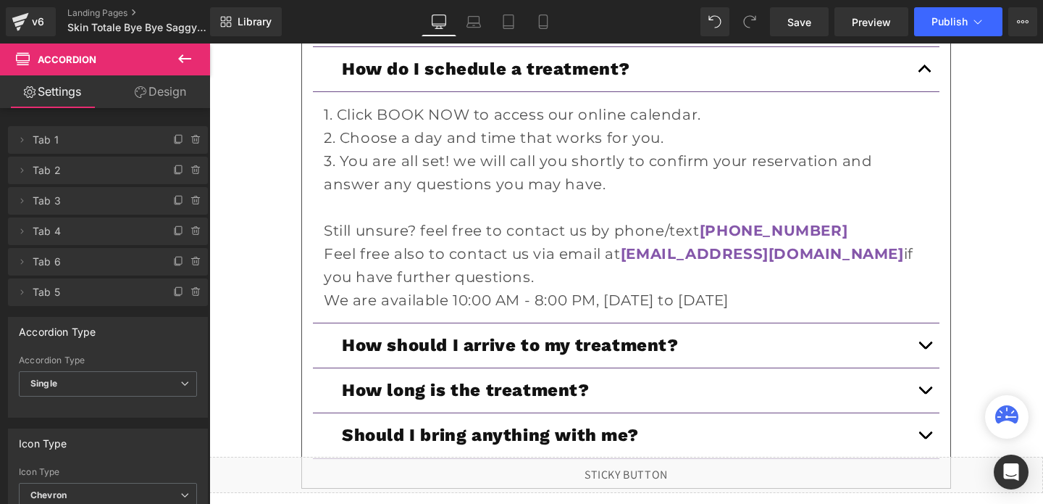
scroll to position [5028, 0]
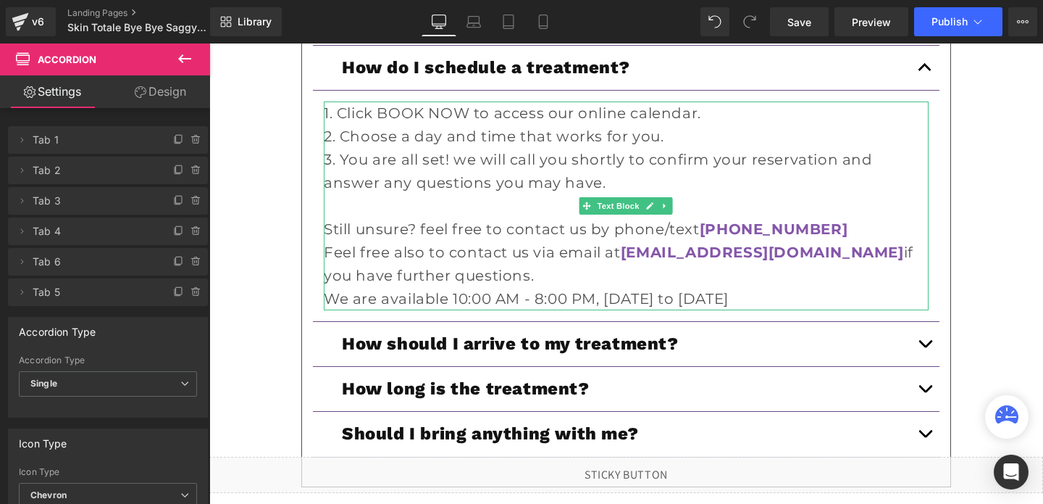
click at [512, 241] on p "Feel free also to contact us via email at [EMAIL_ADDRESS][DOMAIN_NAME] if you h…" at bounding box center [626, 264] width 605 height 46
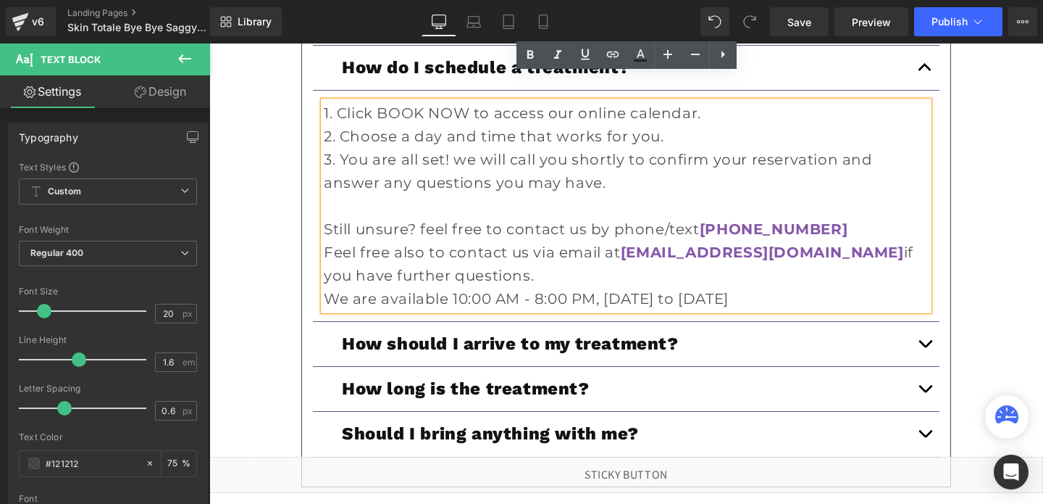
click at [365, 287] on p "We are available 10:00 AM - 8:00 PM, [DATE] to [DATE]" at bounding box center [626, 298] width 605 height 23
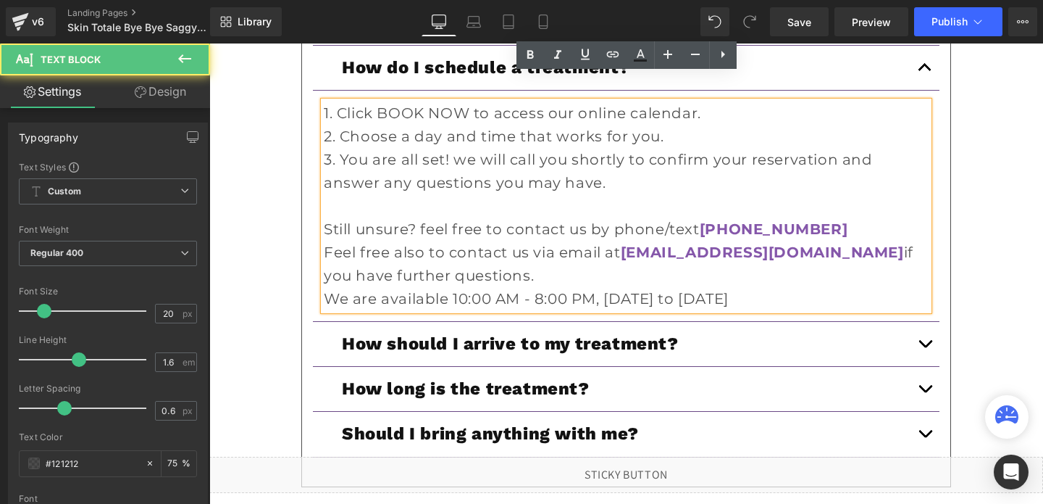
click at [365, 287] on p "We are available 10:00 AM - 8:00 PM, [DATE] to [DATE]" at bounding box center [626, 298] width 605 height 23
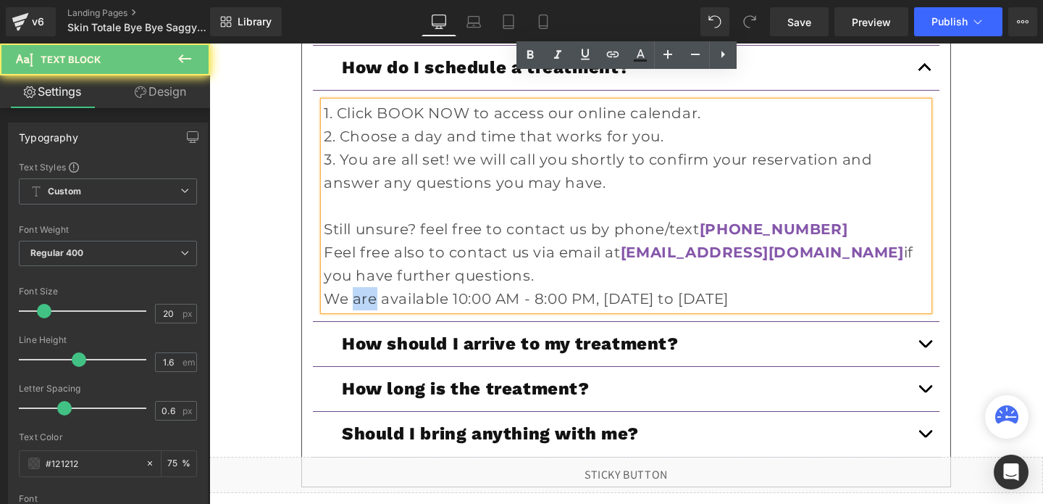
click at [365, 287] on p "We are available 10:00 AM - 8:00 PM, [DATE] to [DATE]" at bounding box center [626, 298] width 605 height 23
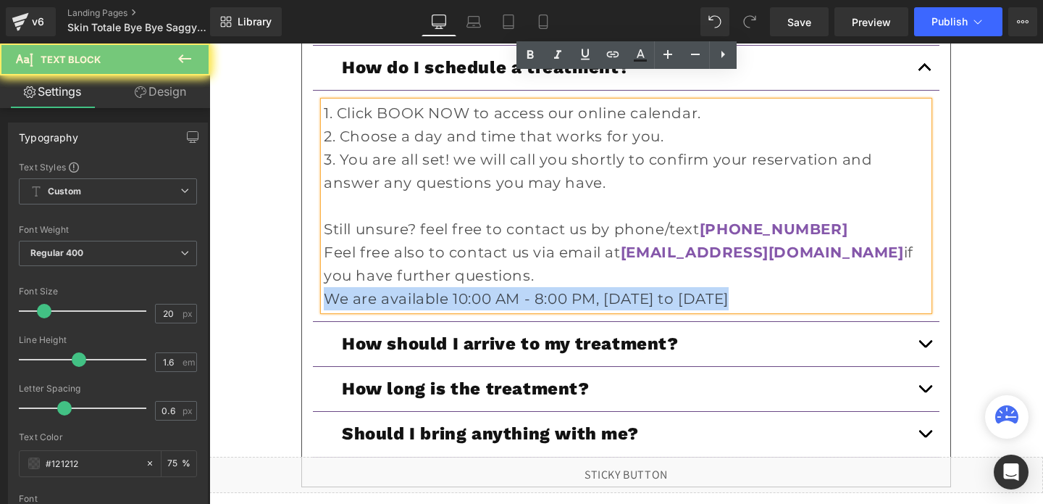
copy p "We are available 10:00 AM - 8:00 PM, [DATE] to [DATE]"
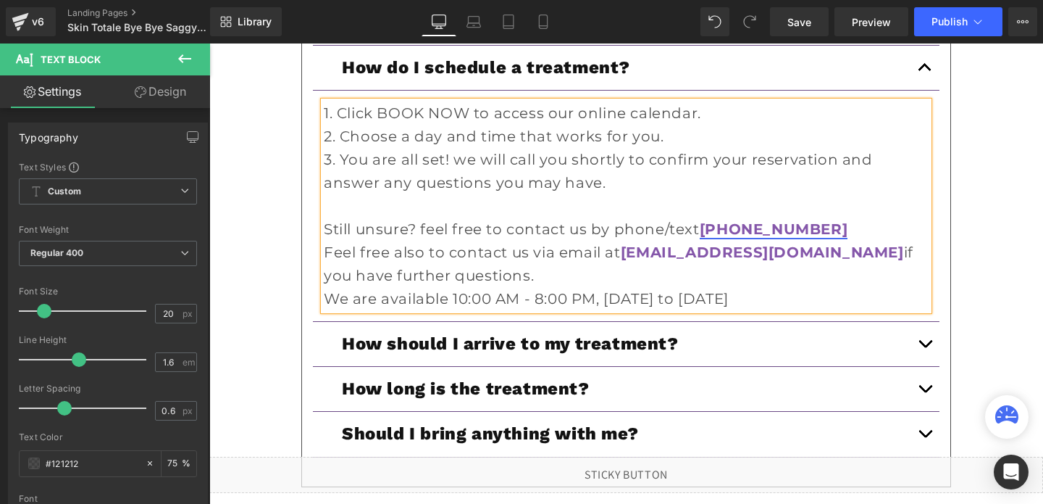
click at [750, 220] on link "[PHONE_NUMBER]" at bounding box center [774, 228] width 148 height 17
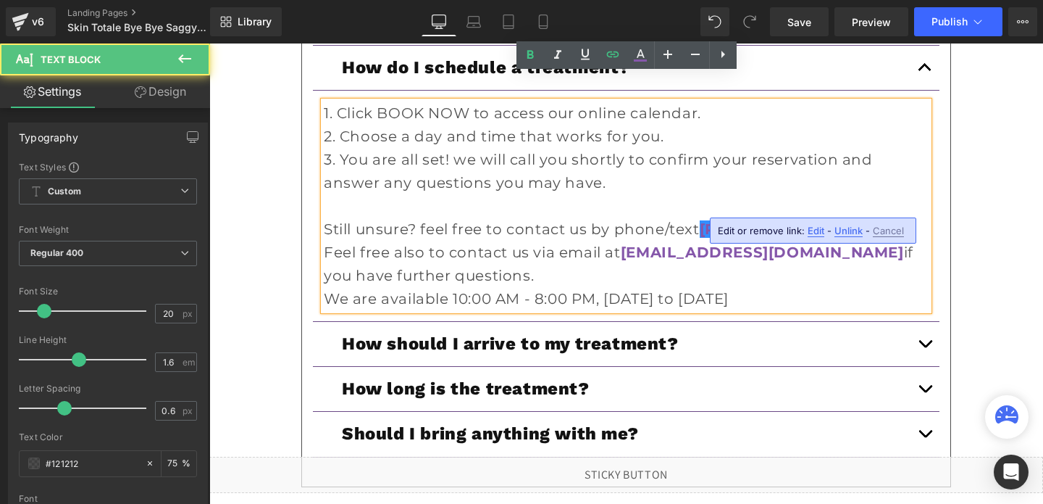
click at [817, 228] on span "Edit" at bounding box center [816, 231] width 17 height 12
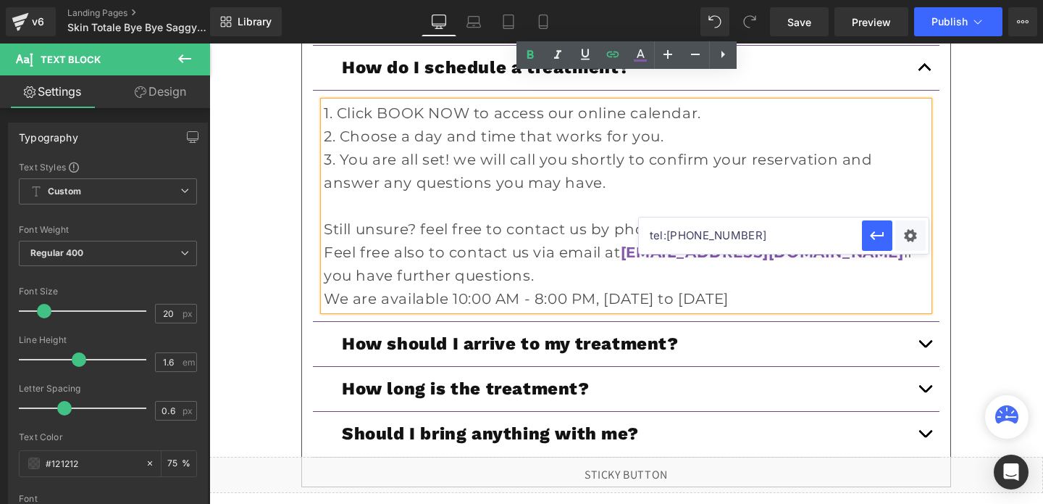
click at [698, 233] on input "tel:[PHONE_NUMBER]" at bounding box center [750, 235] width 223 height 36
click at [924, 367] on button "button" at bounding box center [925, 389] width 29 height 44
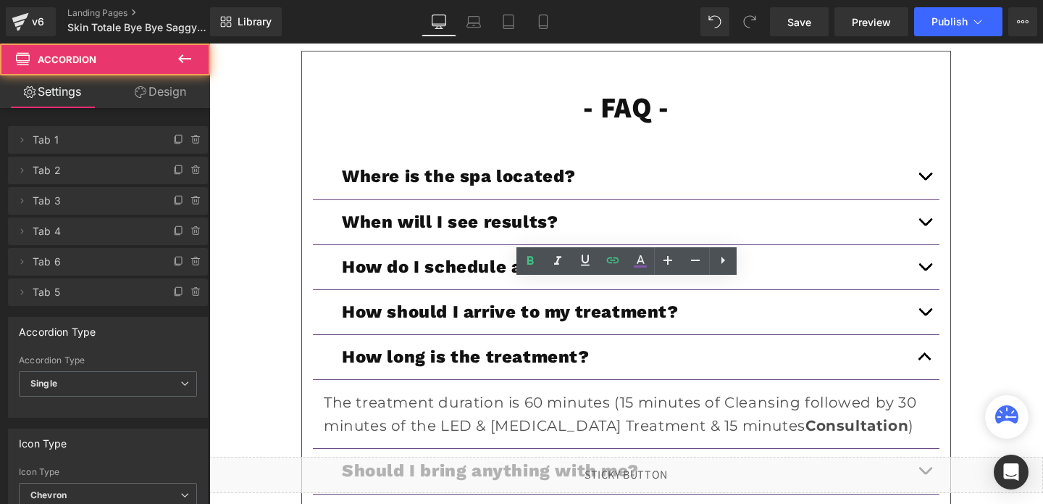
scroll to position [4796, 0]
